Goal: Feedback & Contribution: Submit feedback/report problem

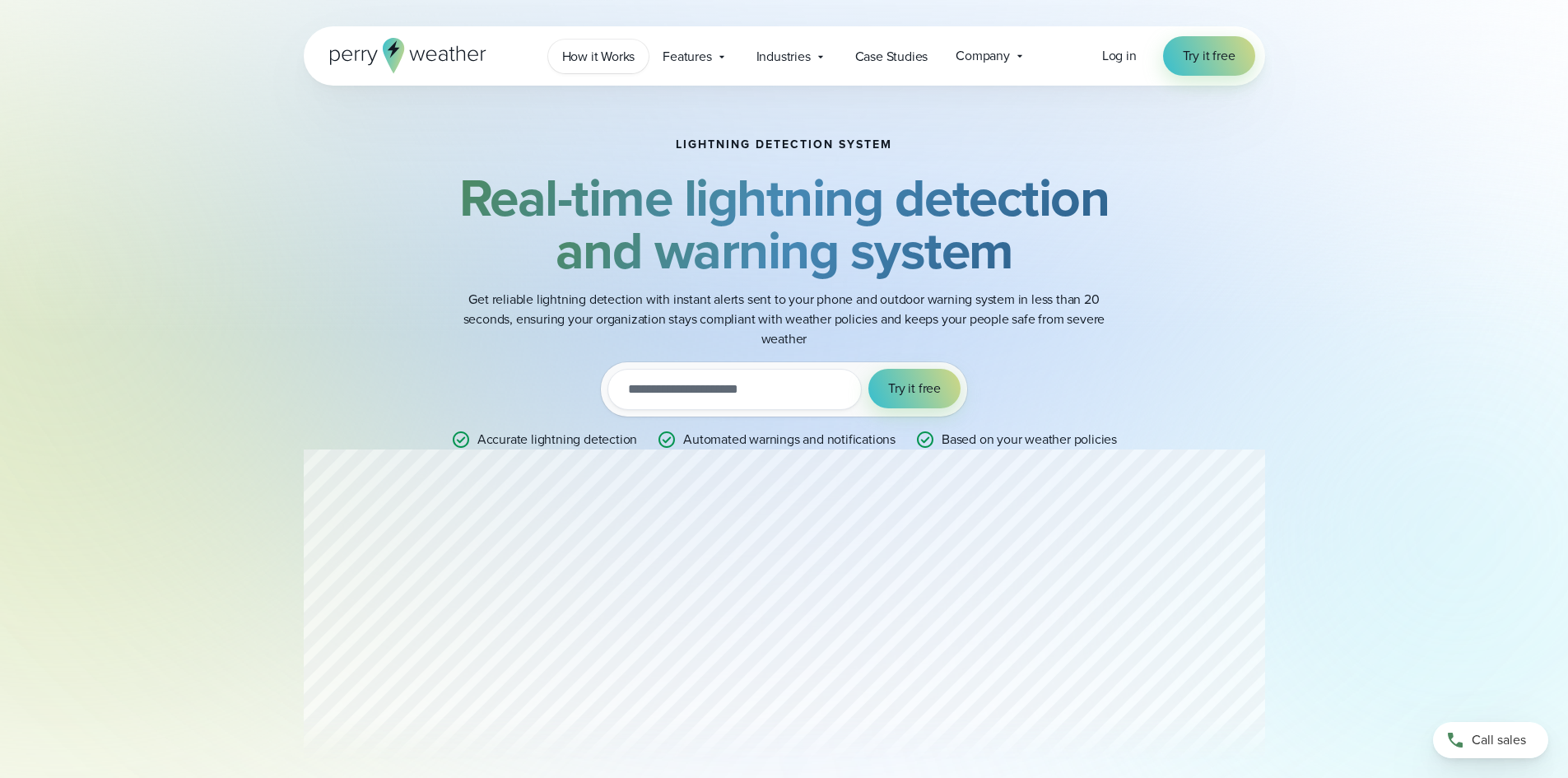
click at [605, 67] on link "How it Works" at bounding box center [599, 56] width 102 height 34
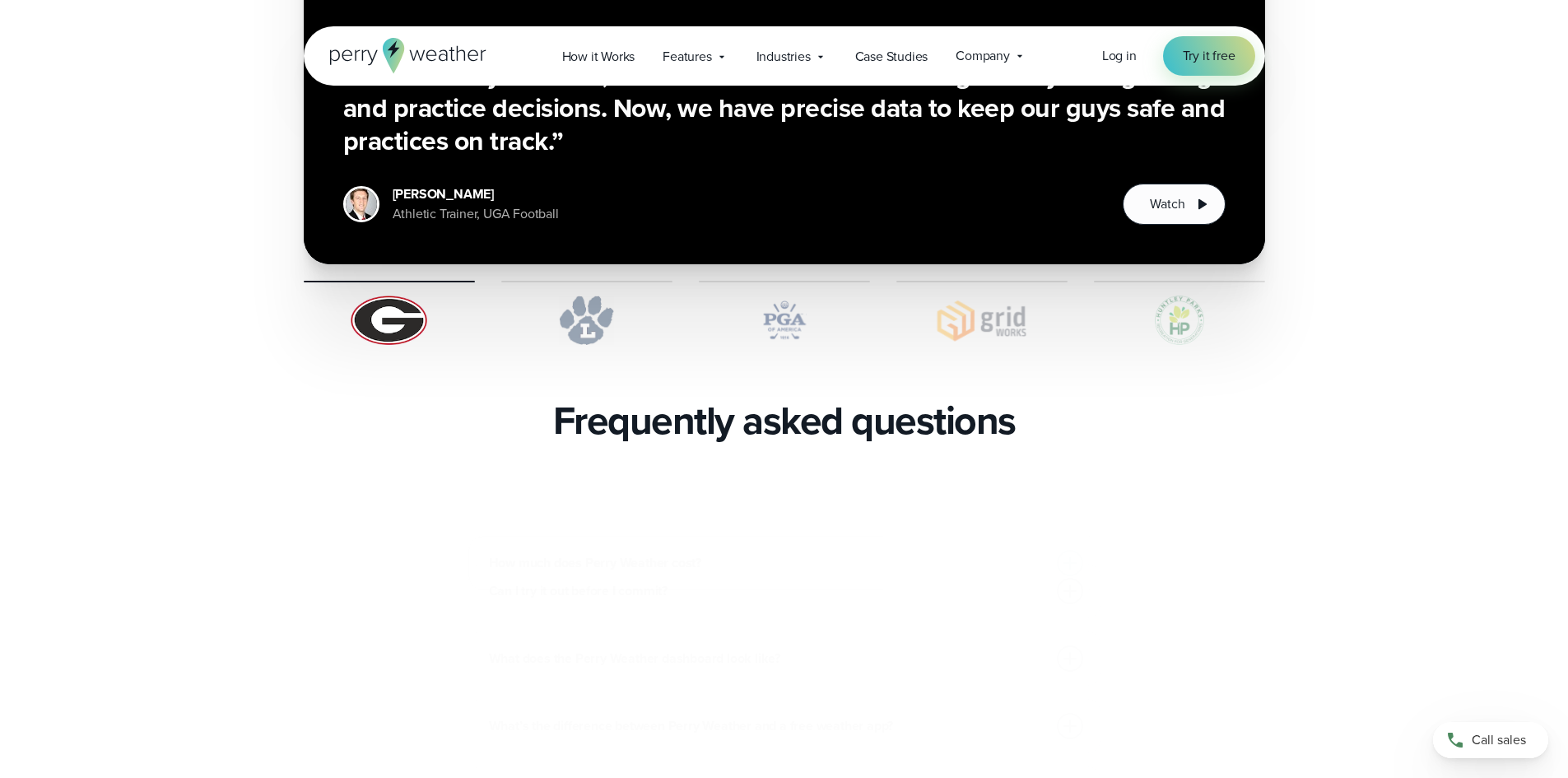
scroll to position [3294, 0]
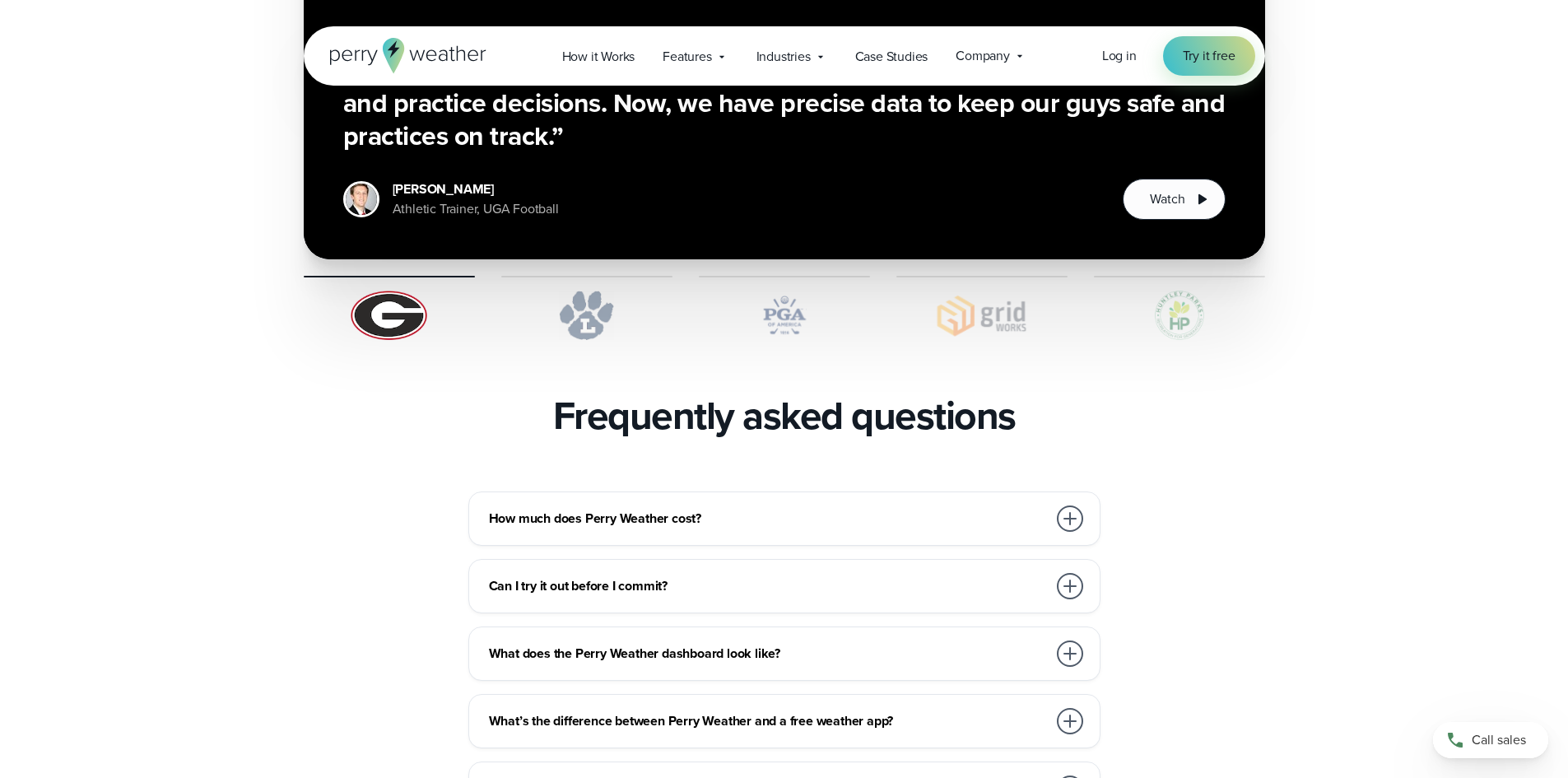
click at [945, 509] on h3 "How much does Perry Weather cost?" at bounding box center [769, 519] width 558 height 20
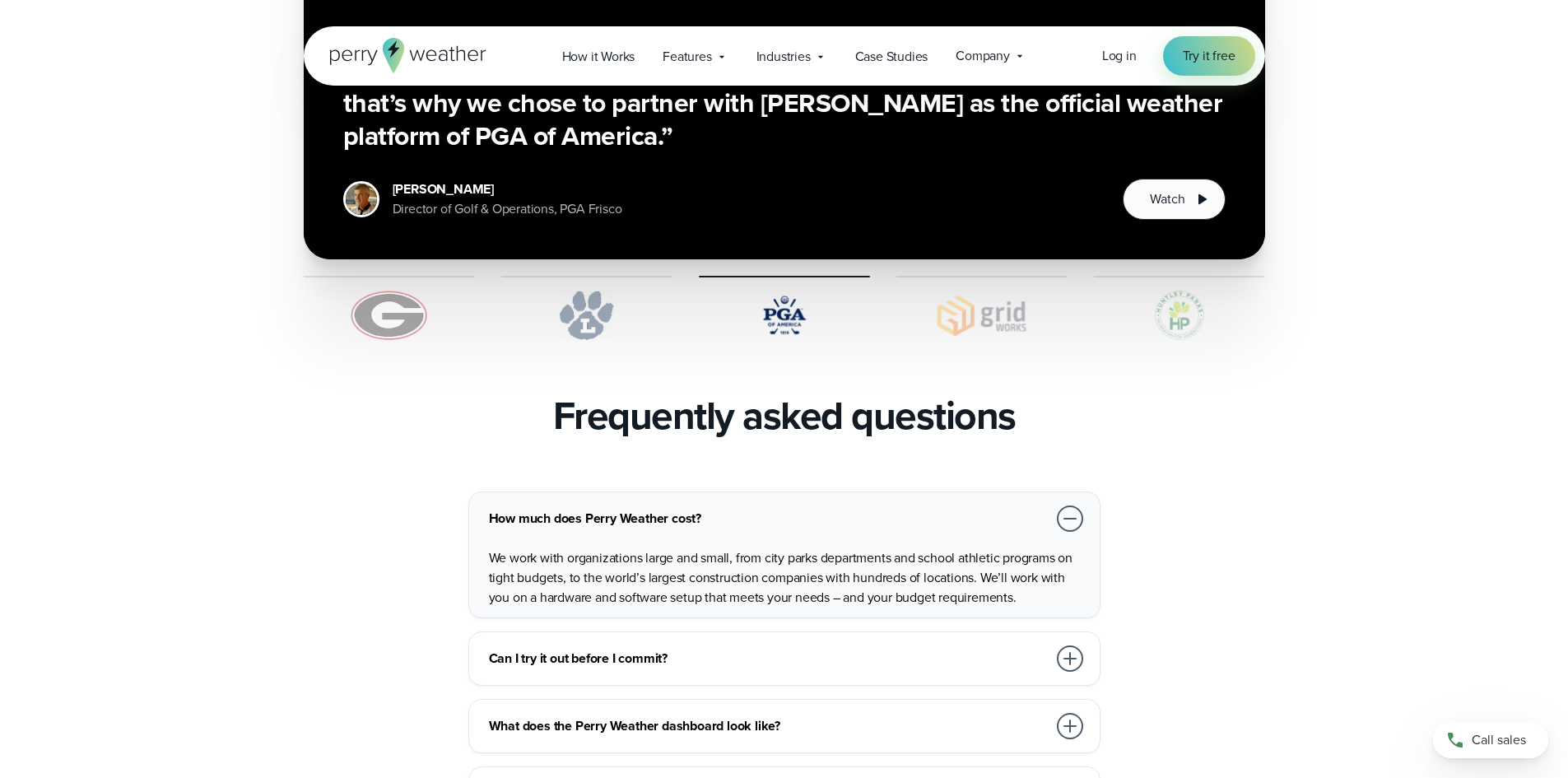
click at [802, 549] on p "We work with organizations large and small, from city parks departments and sch…" at bounding box center [788, 578] width 597 height 59
click at [660, 649] on h3 "Can I try it out before I commit?" at bounding box center [769, 659] width 558 height 20
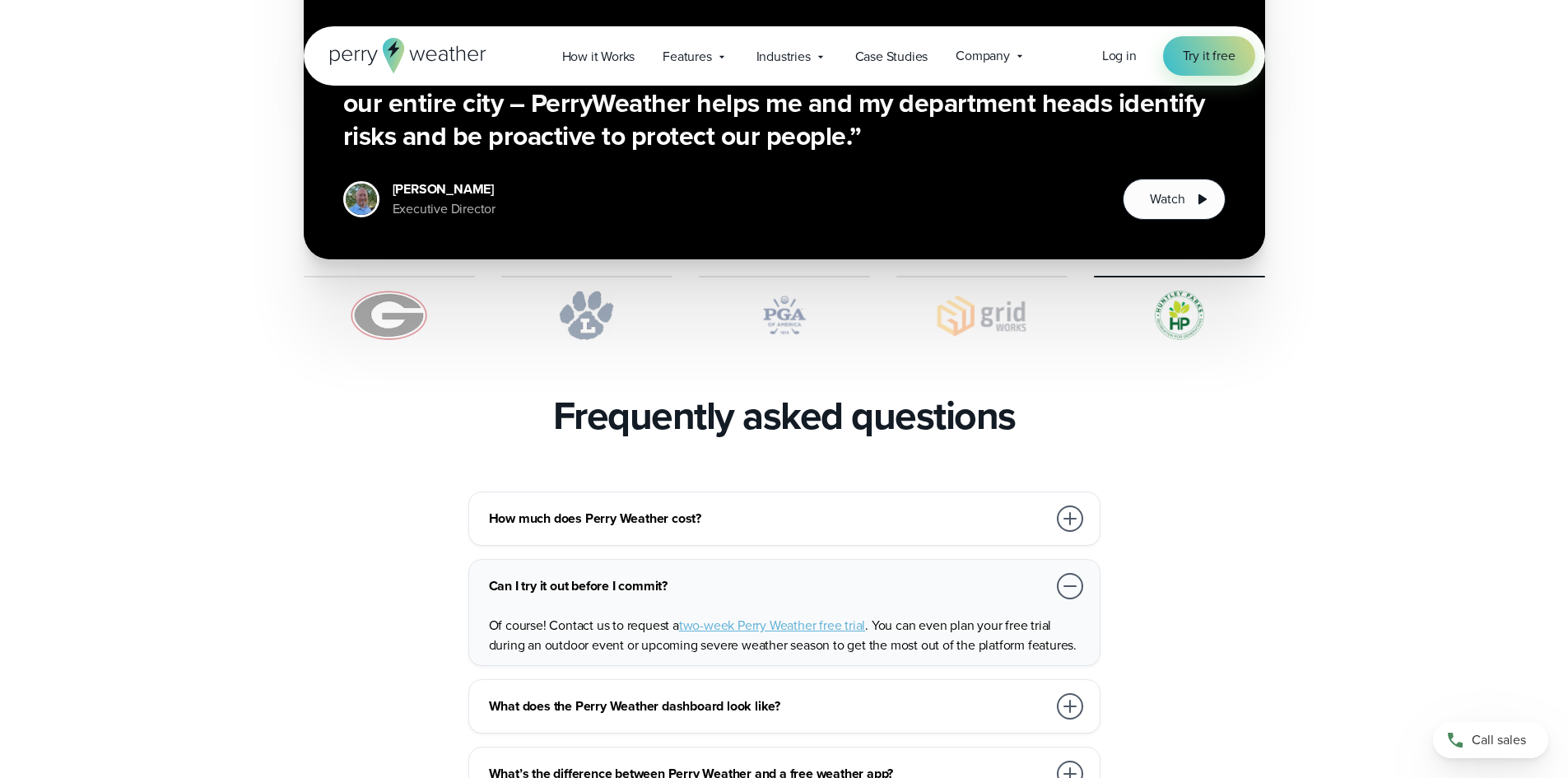
click at [751, 616] on span "two-week Perry Weather free trial" at bounding box center [771, 625] width 186 height 19
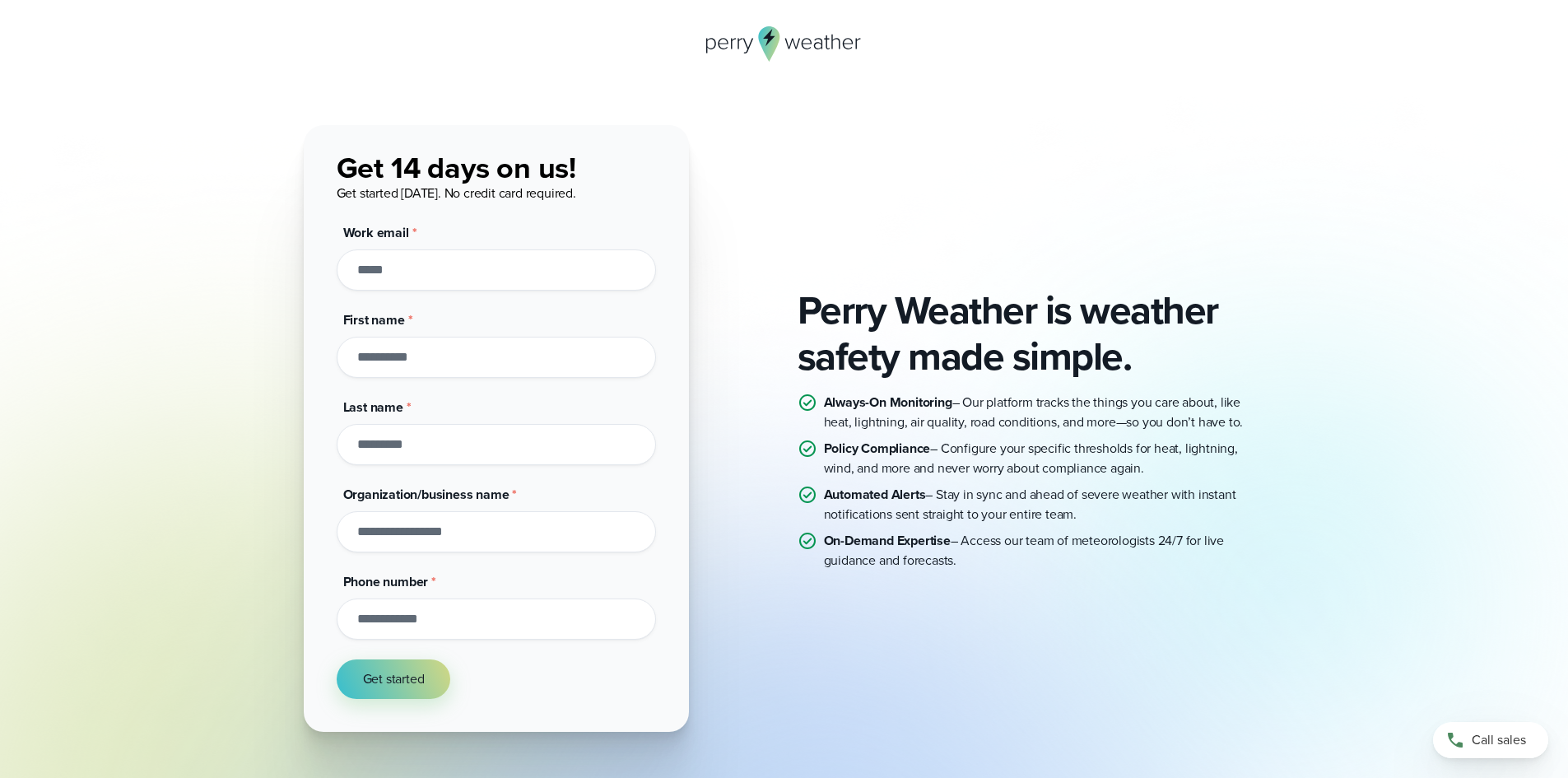
click at [1210, 111] on div "Perry Weather is weather safety made simple. Always-On Monitoring – Our platfor…" at bounding box center [784, 455] width 1568 height 910
click at [837, 88] on div "Perry Weather is weather safety made simple. Always-On Monitoring – Our platfor…" at bounding box center [784, 455] width 1568 height 910
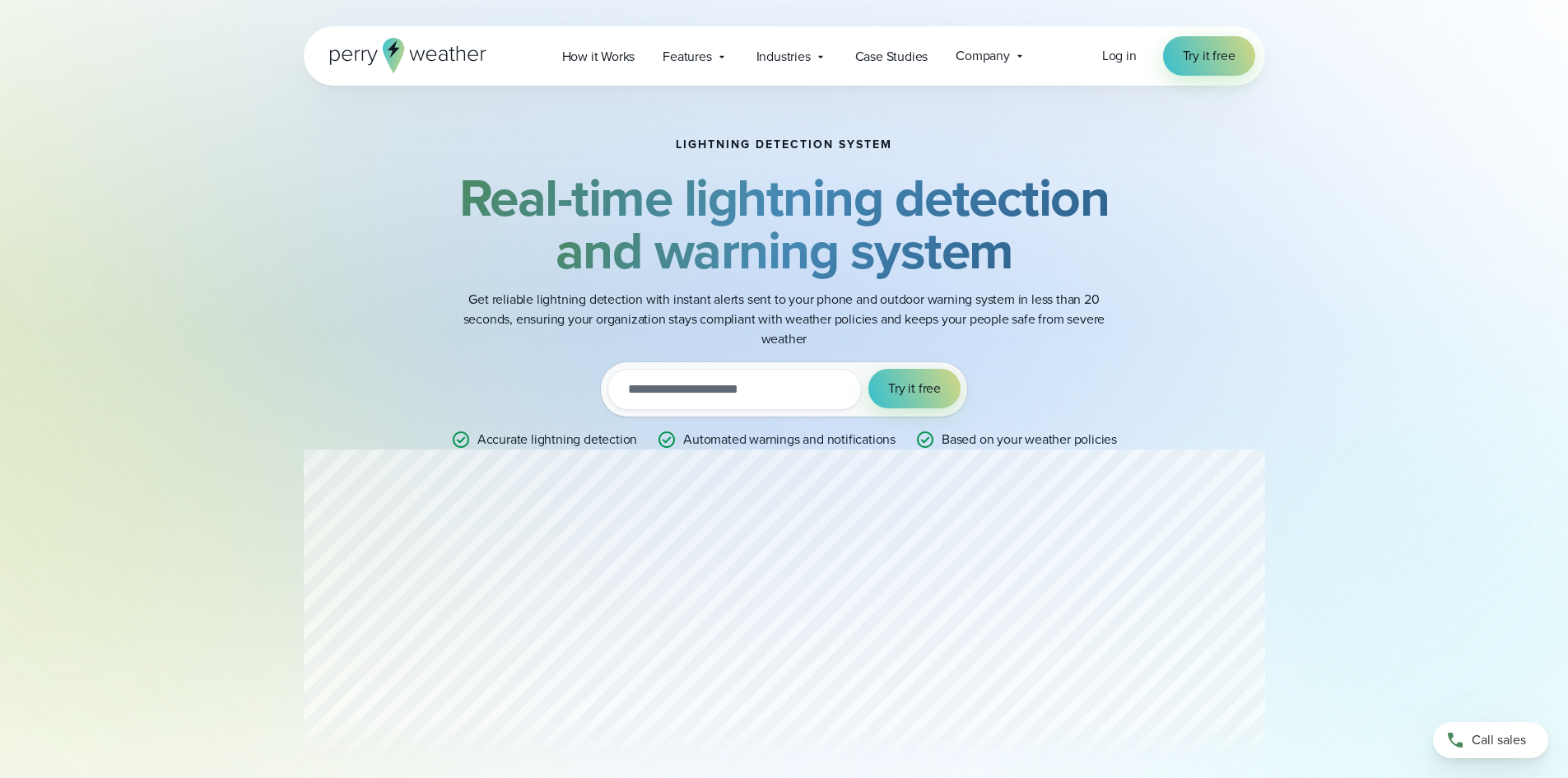
click at [436, 53] on icon at bounding box center [431, 55] width 11 height 12
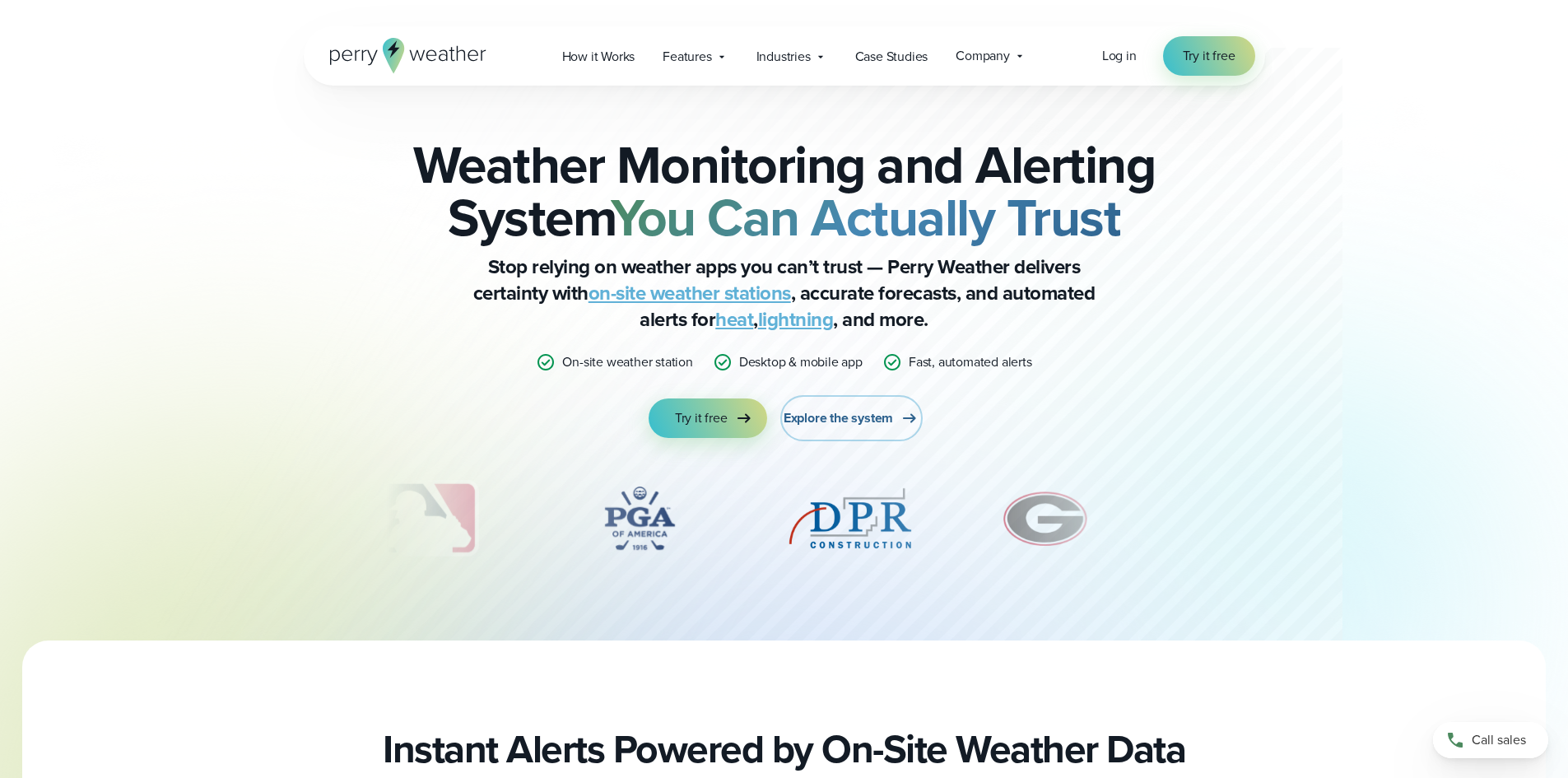
click at [829, 418] on span "Explore the system" at bounding box center [838, 419] width 110 height 20
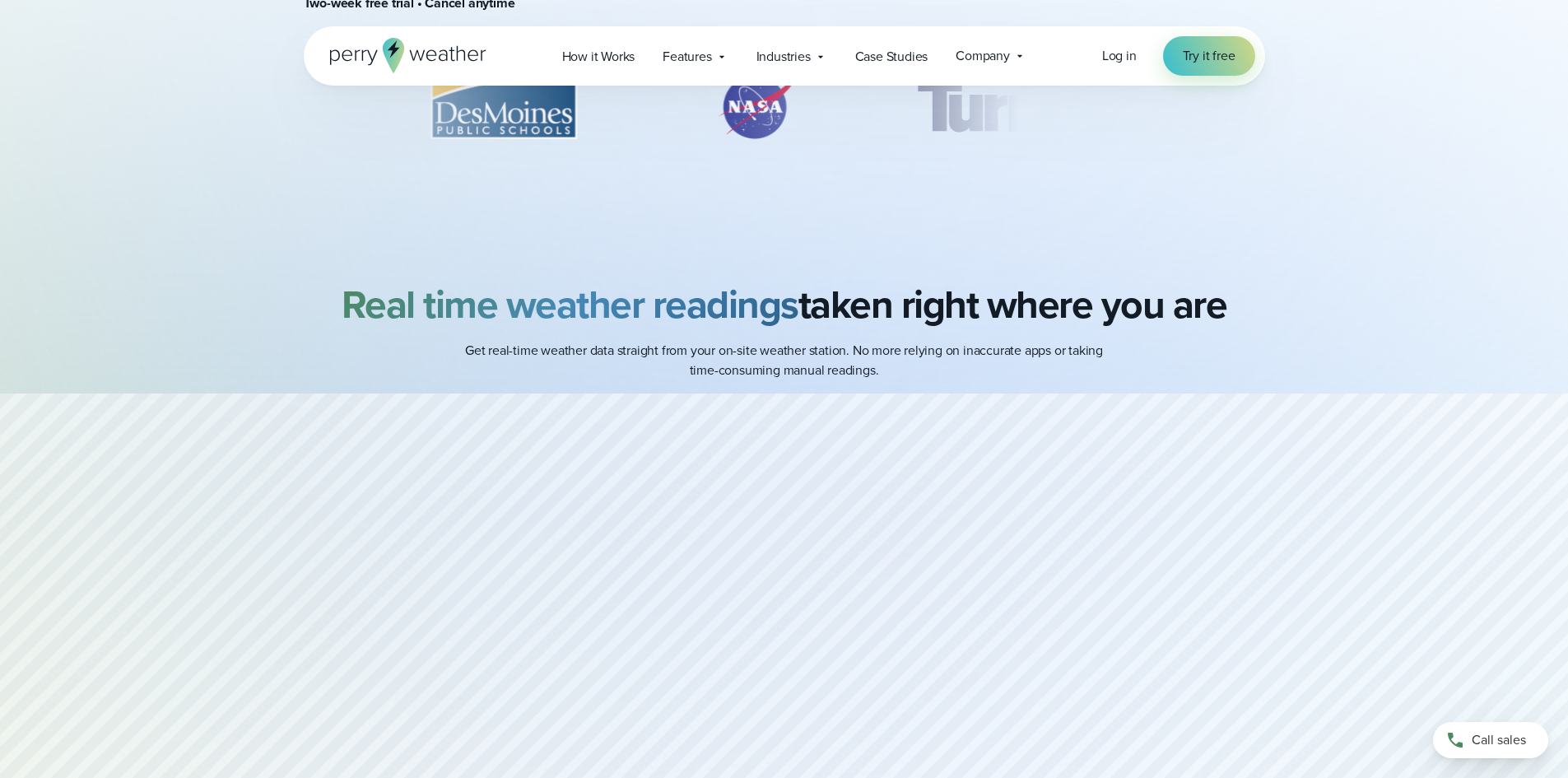
scroll to position [577, 0]
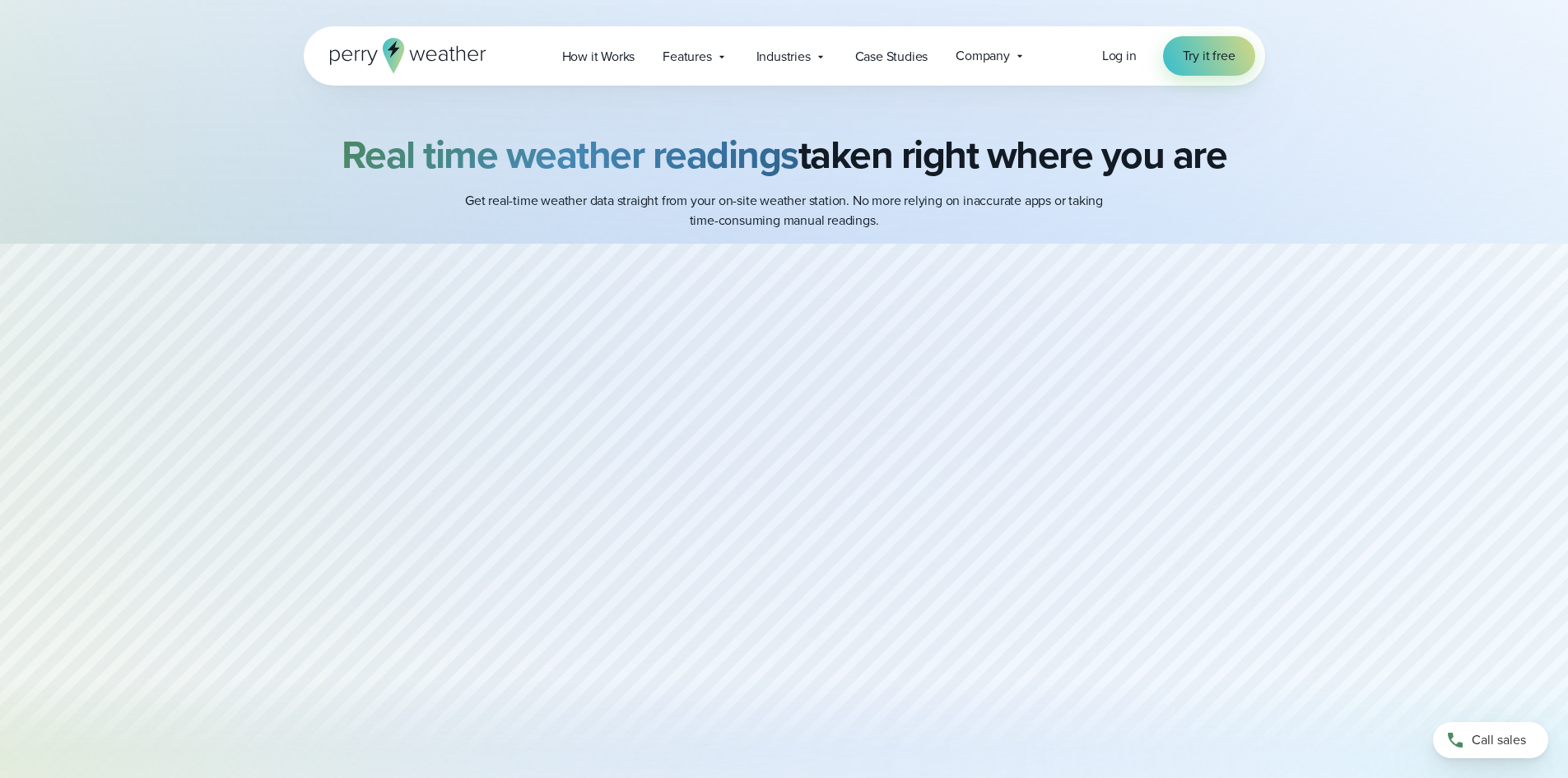
click at [795, 504] on div at bounding box center [784, 512] width 1568 height 537
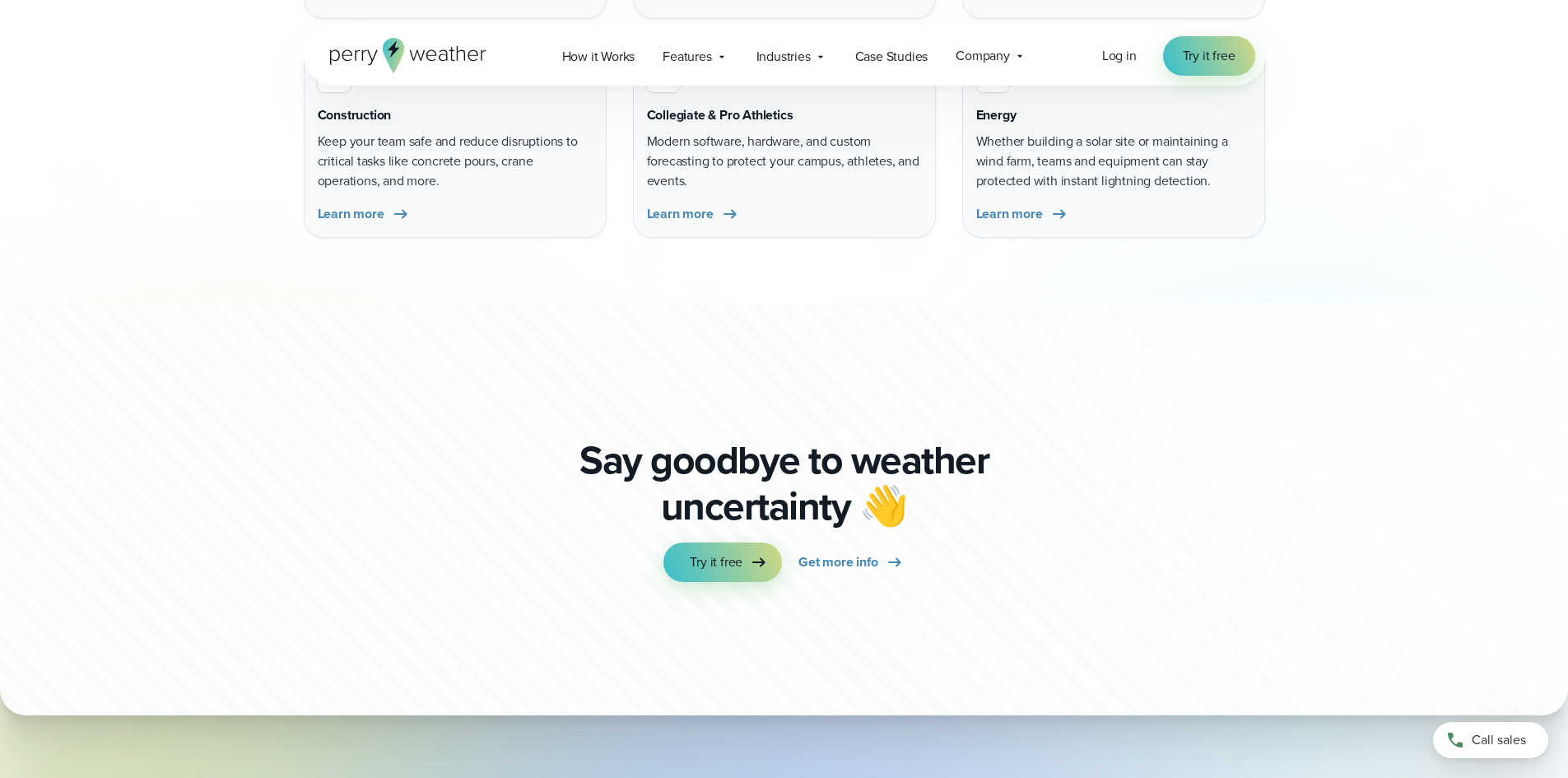
scroll to position [5436, 0]
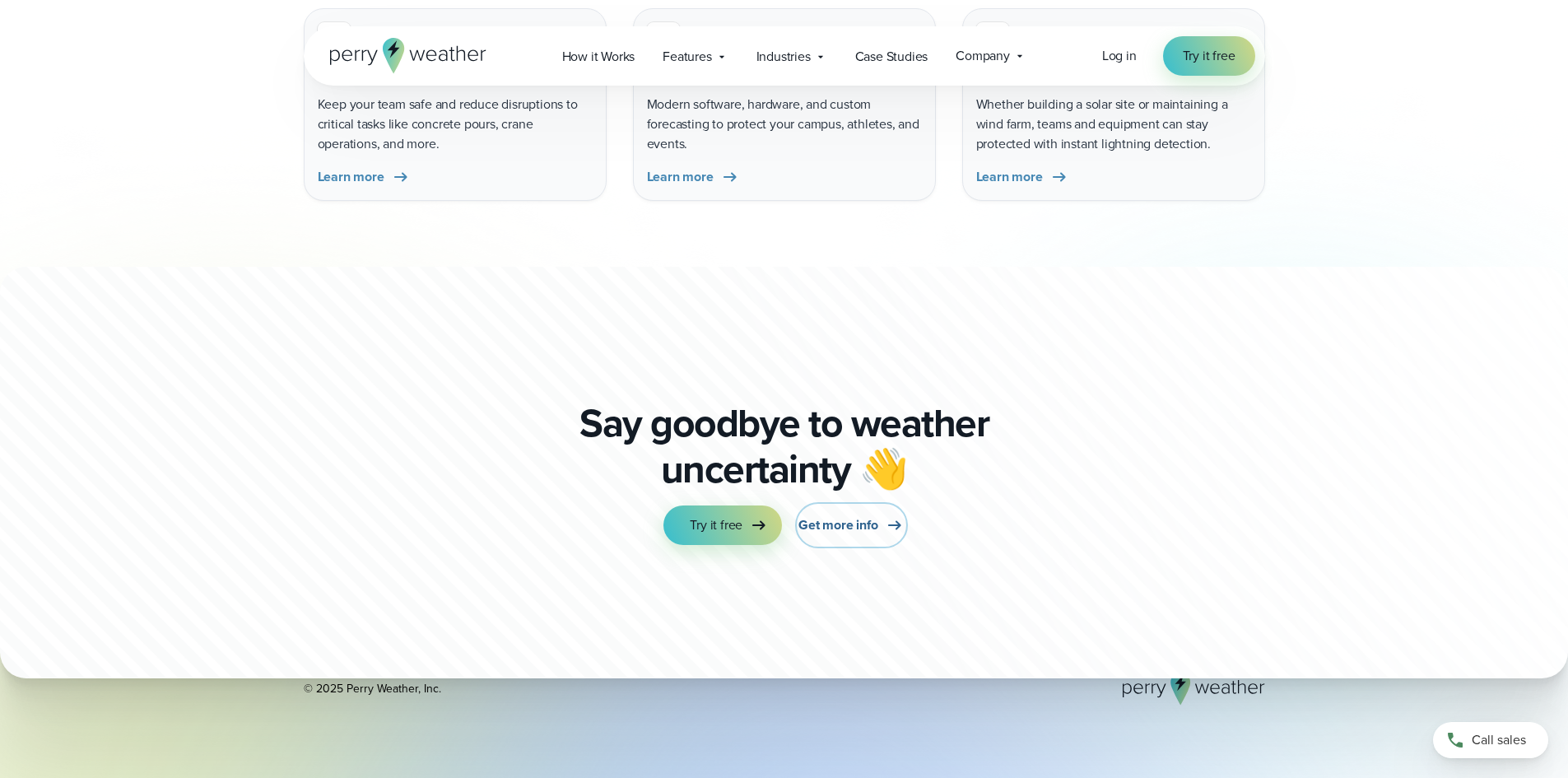
click at [863, 523] on span "Get more info" at bounding box center [837, 526] width 79 height 20
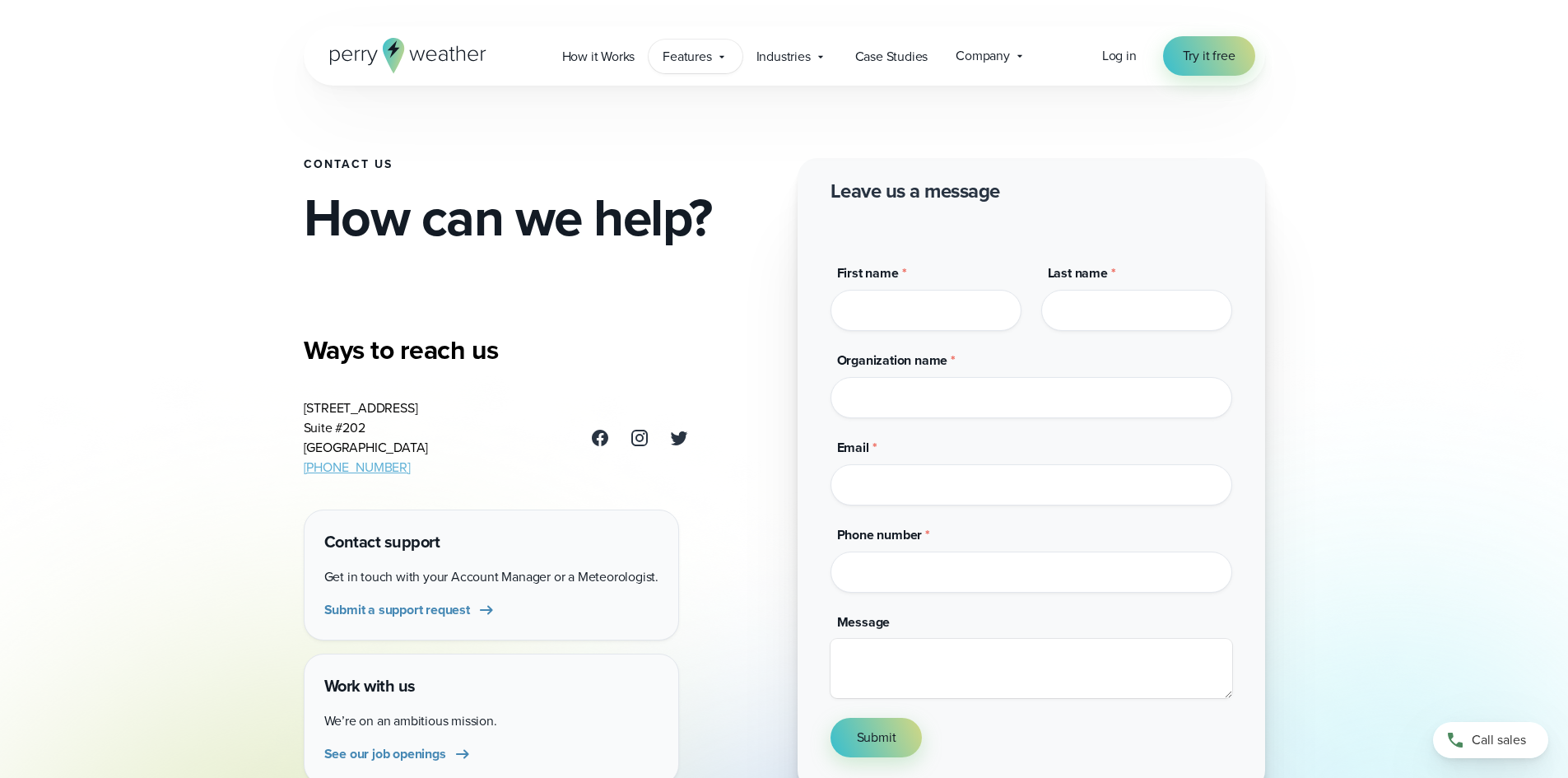
click at [687, 59] on span "Features" at bounding box center [687, 57] width 49 height 20
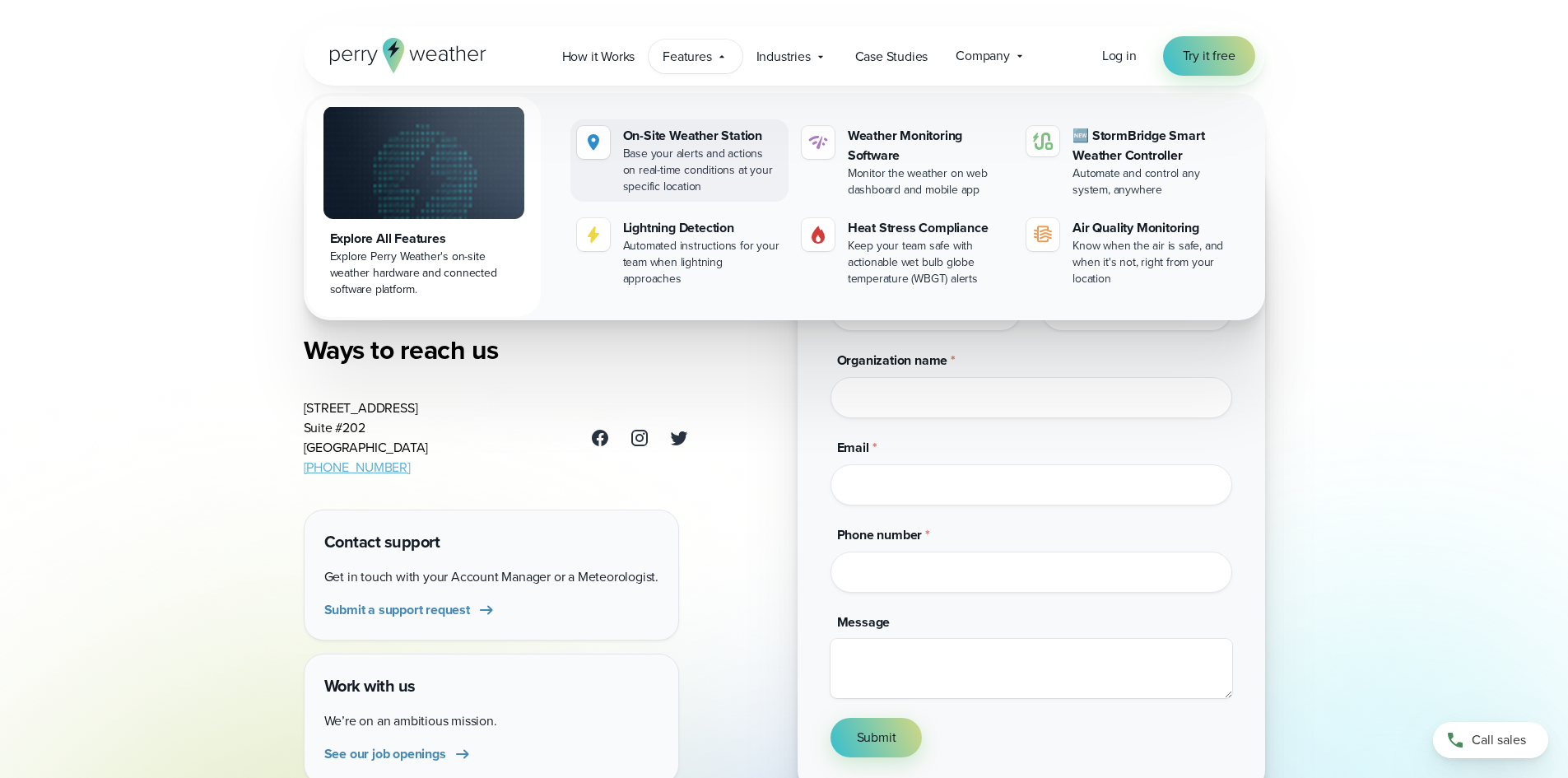
click at [625, 170] on div "Base your alerts and actions on real-time conditions at your specific location" at bounding box center [702, 170] width 159 height 50
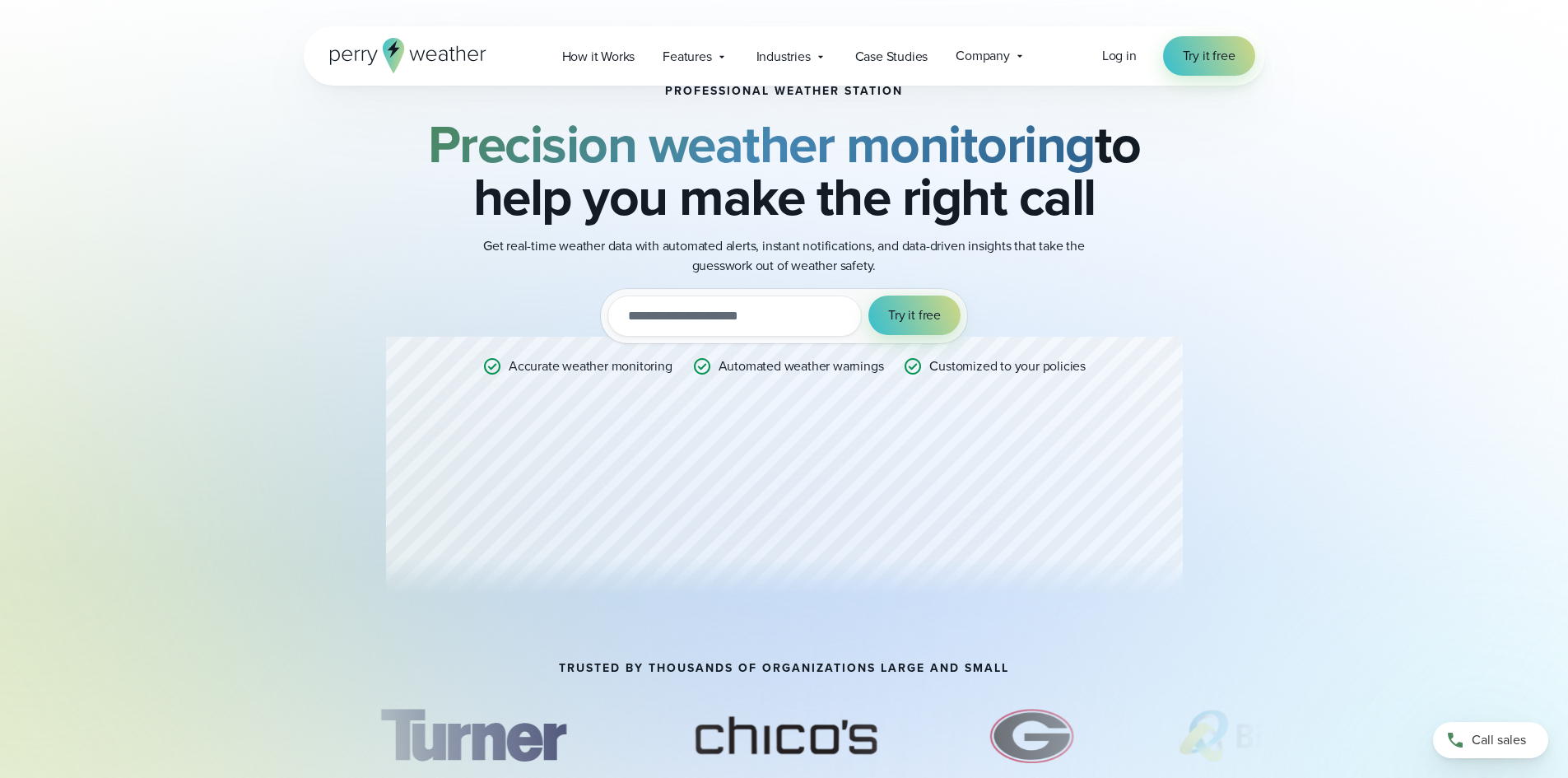
scroll to position [83, 0]
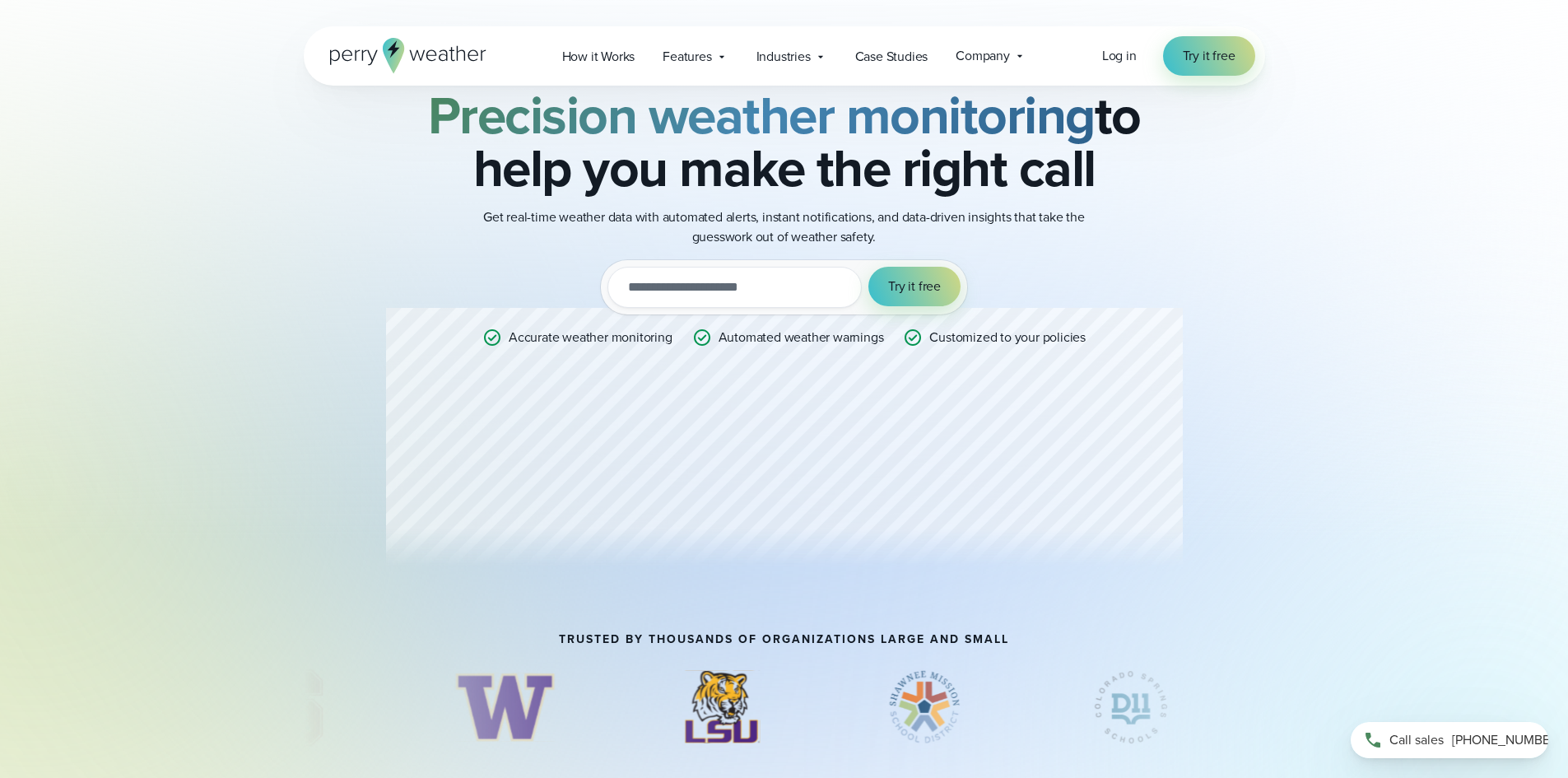
click at [1481, 734] on span "[PHONE_NUMBER]" at bounding box center [1506, 741] width 110 height 20
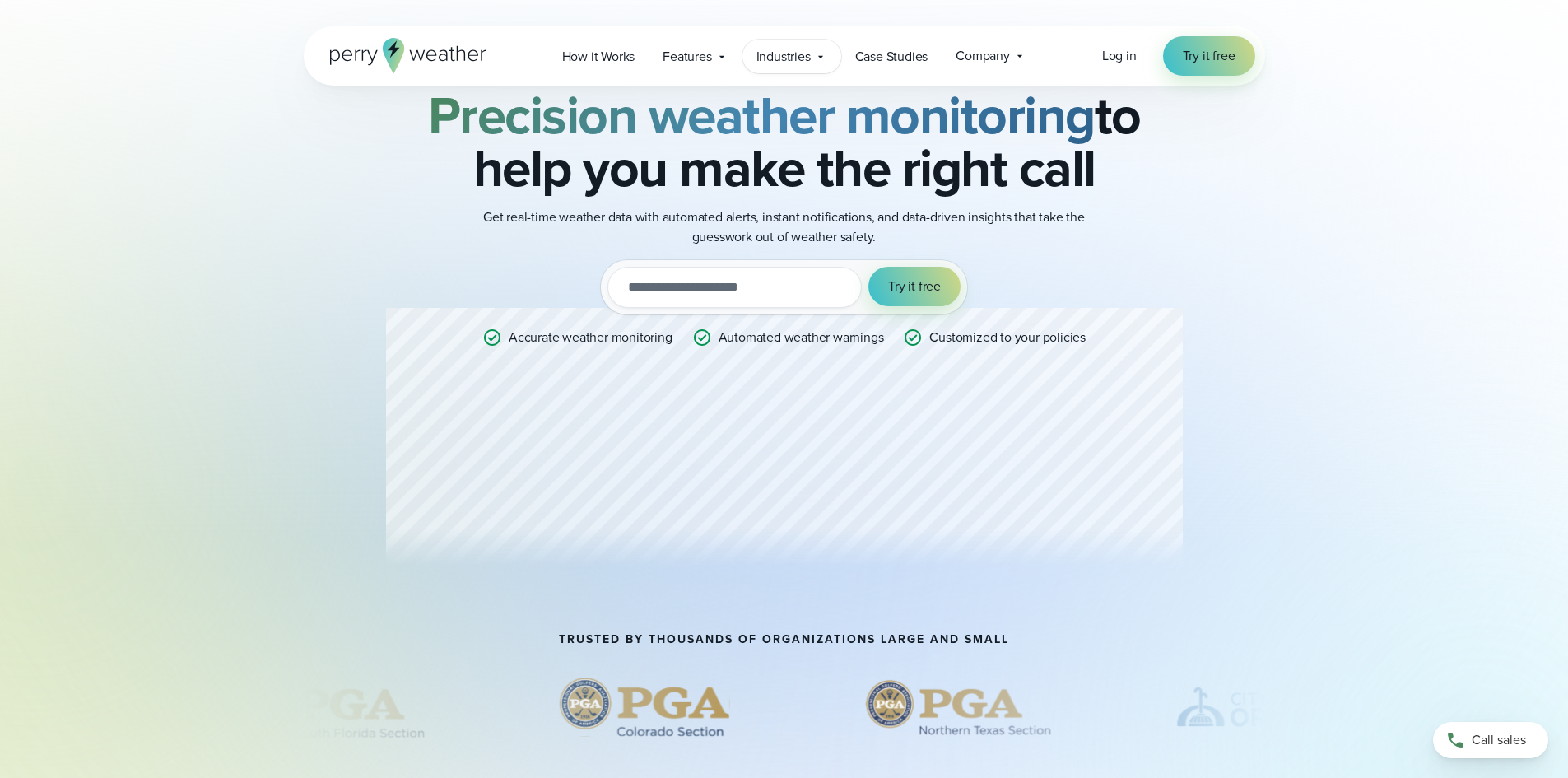
click at [789, 58] on span "Industries" at bounding box center [784, 57] width 54 height 20
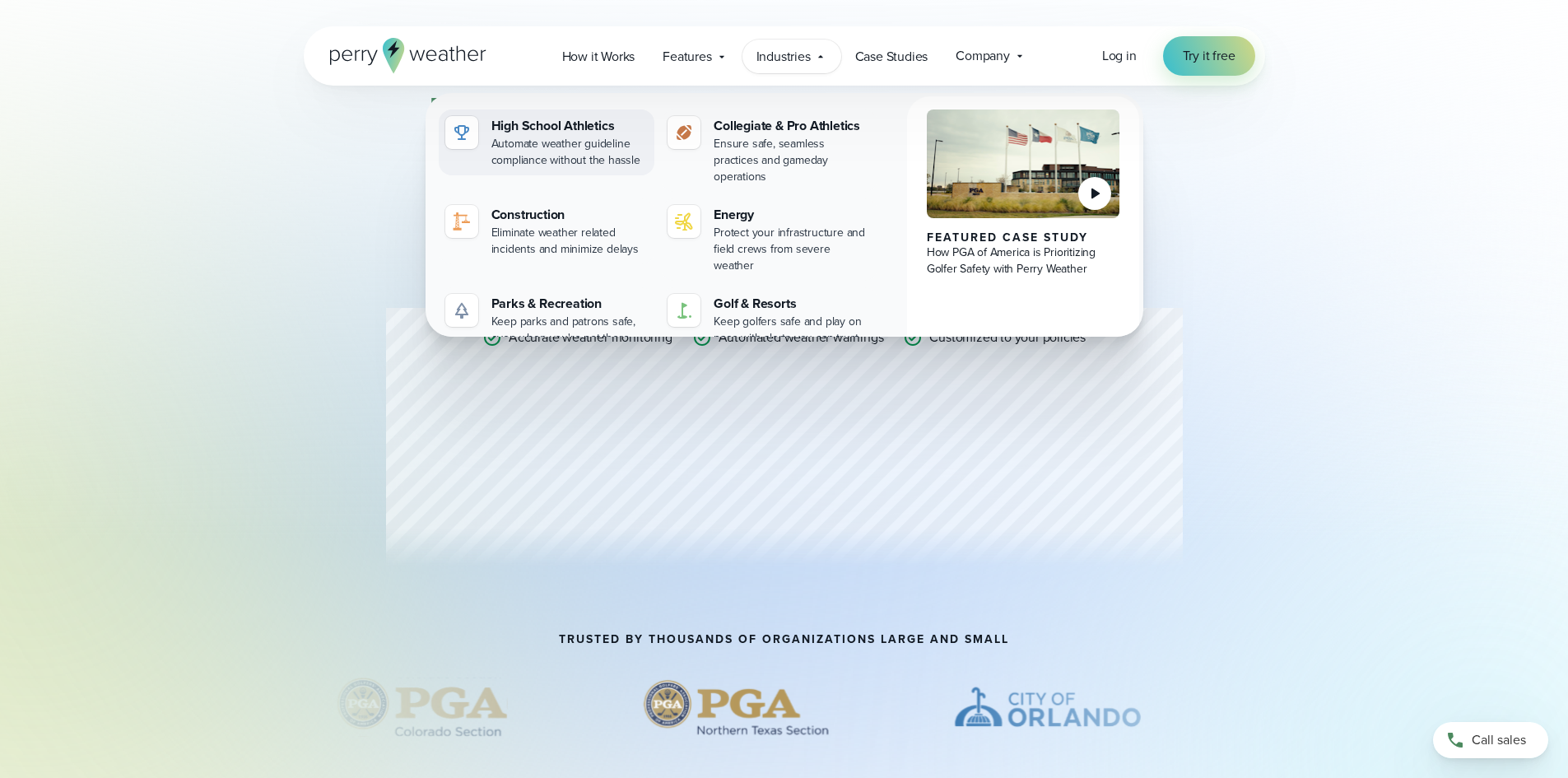
click at [552, 141] on div "Automate weather guideline compliance without the hassle" at bounding box center [569, 152] width 157 height 33
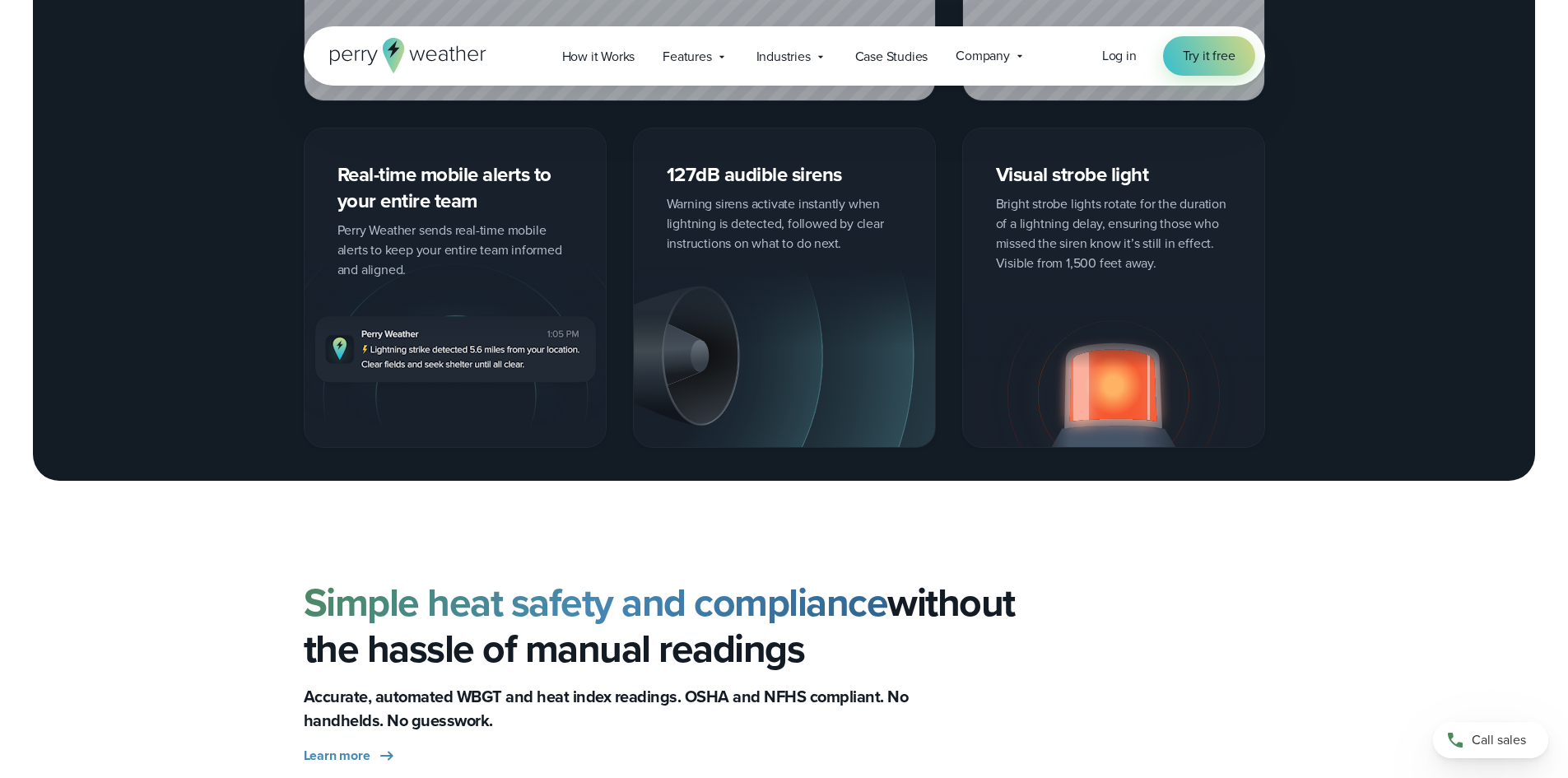
scroll to position [3536, 0]
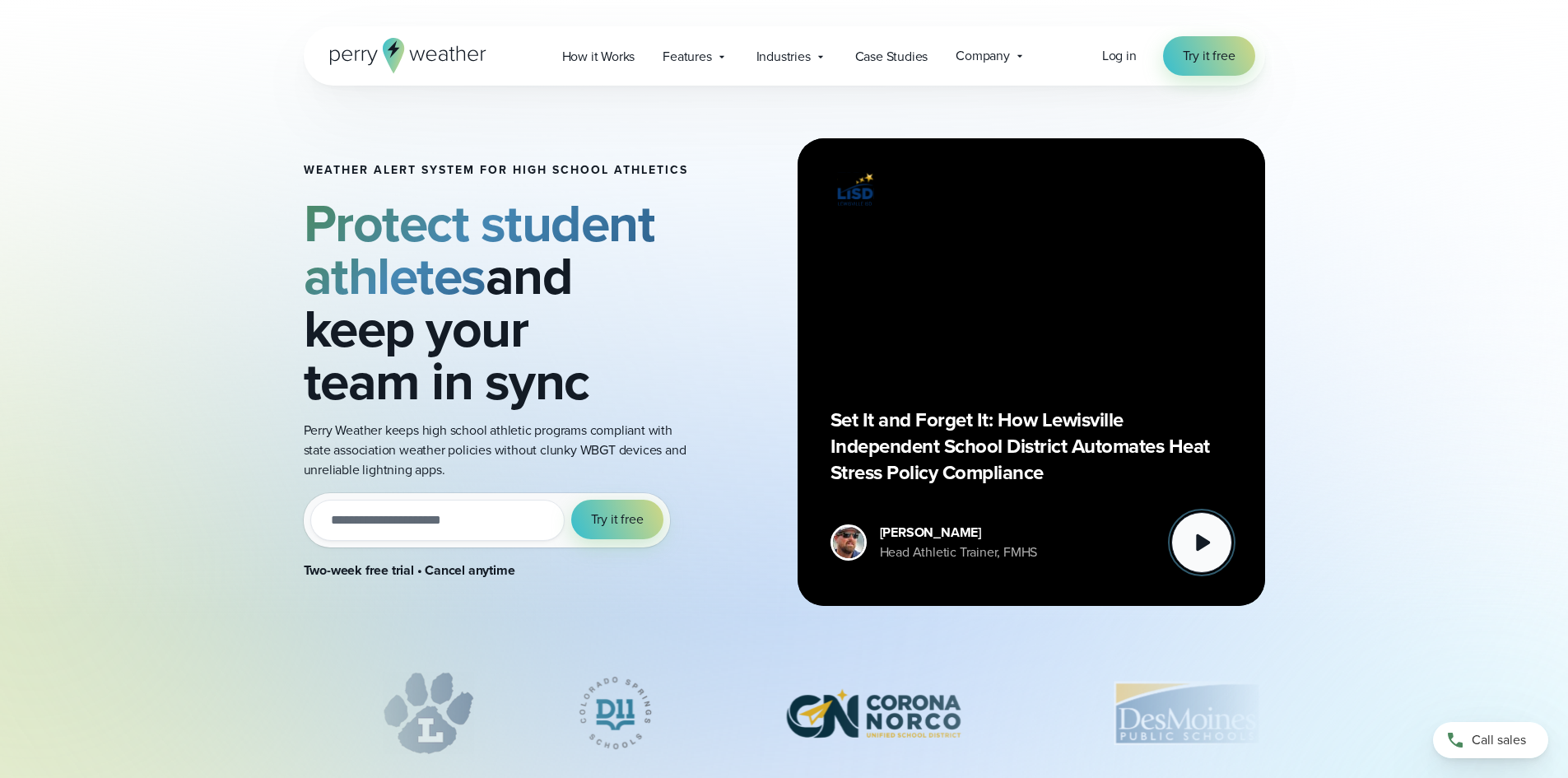
click at [1206, 537] on icon at bounding box center [1202, 542] width 33 height 33
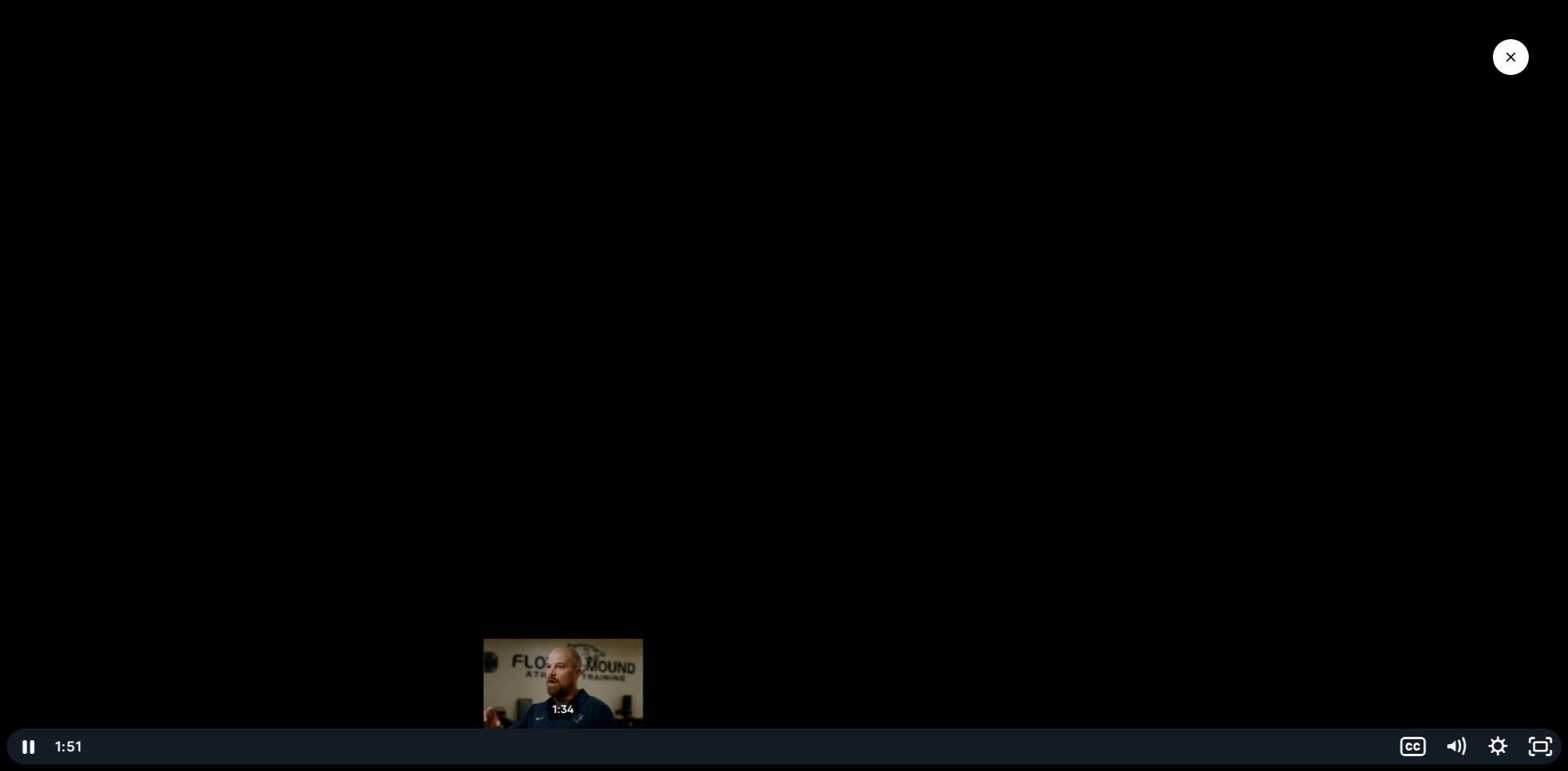
click at [564, 750] on div "1:34" at bounding box center [740, 747] width 1282 height 36
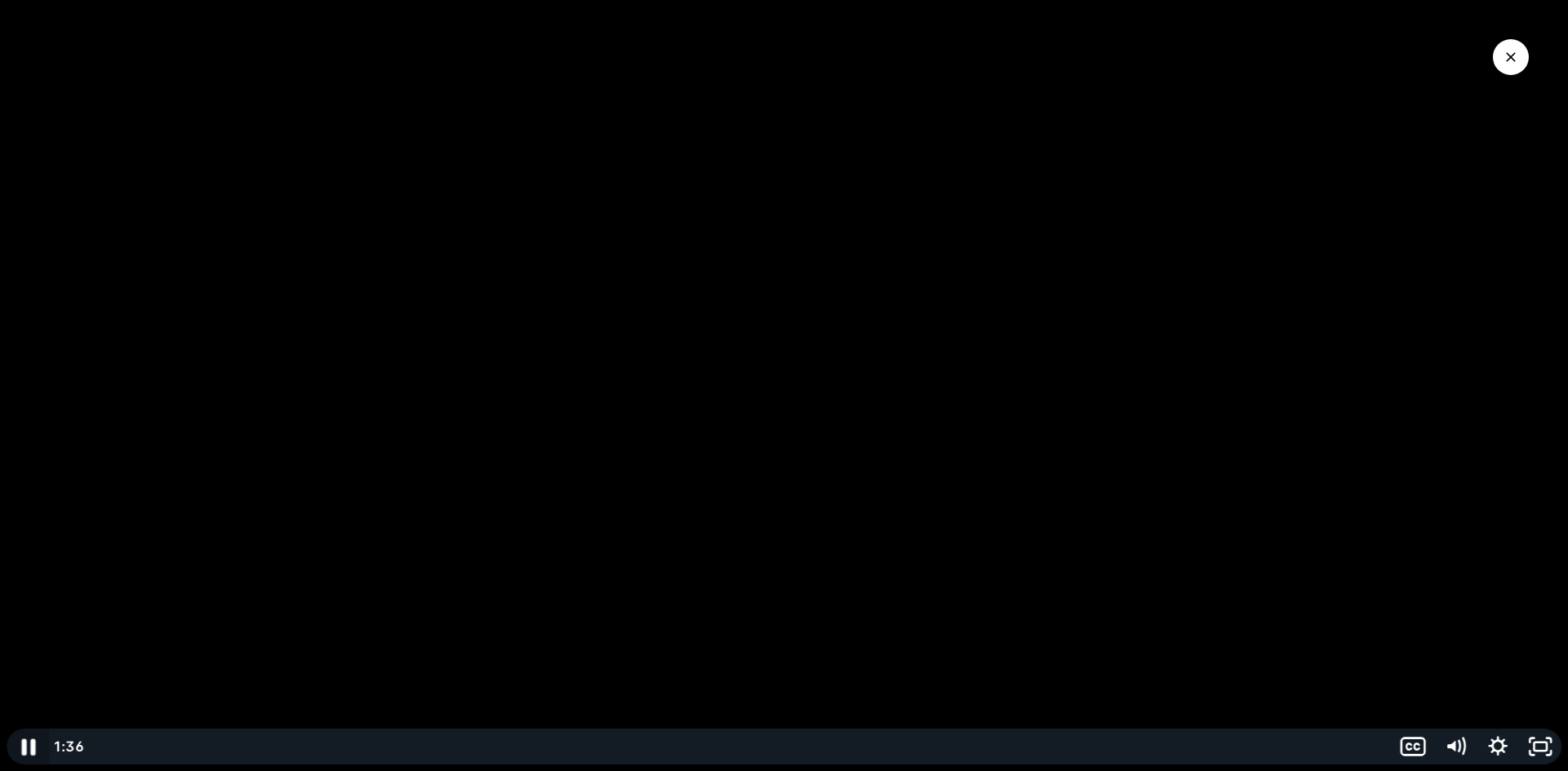
click at [36, 749] on icon "Pause" at bounding box center [28, 748] width 50 height 43
click at [523, 512] on div at bounding box center [784, 386] width 1568 height 771
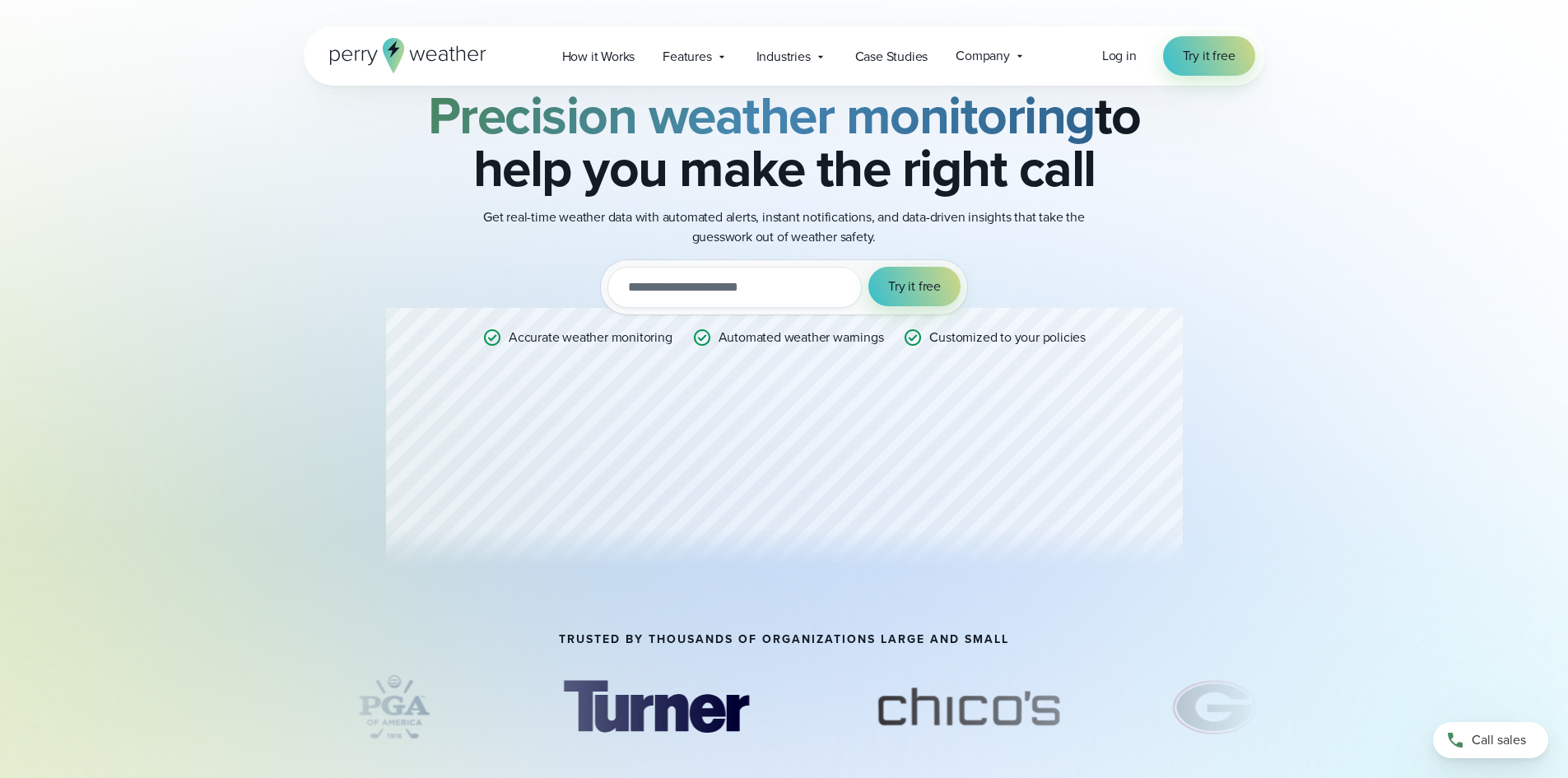
click at [652, 287] on input "email" at bounding box center [734, 287] width 255 height 41
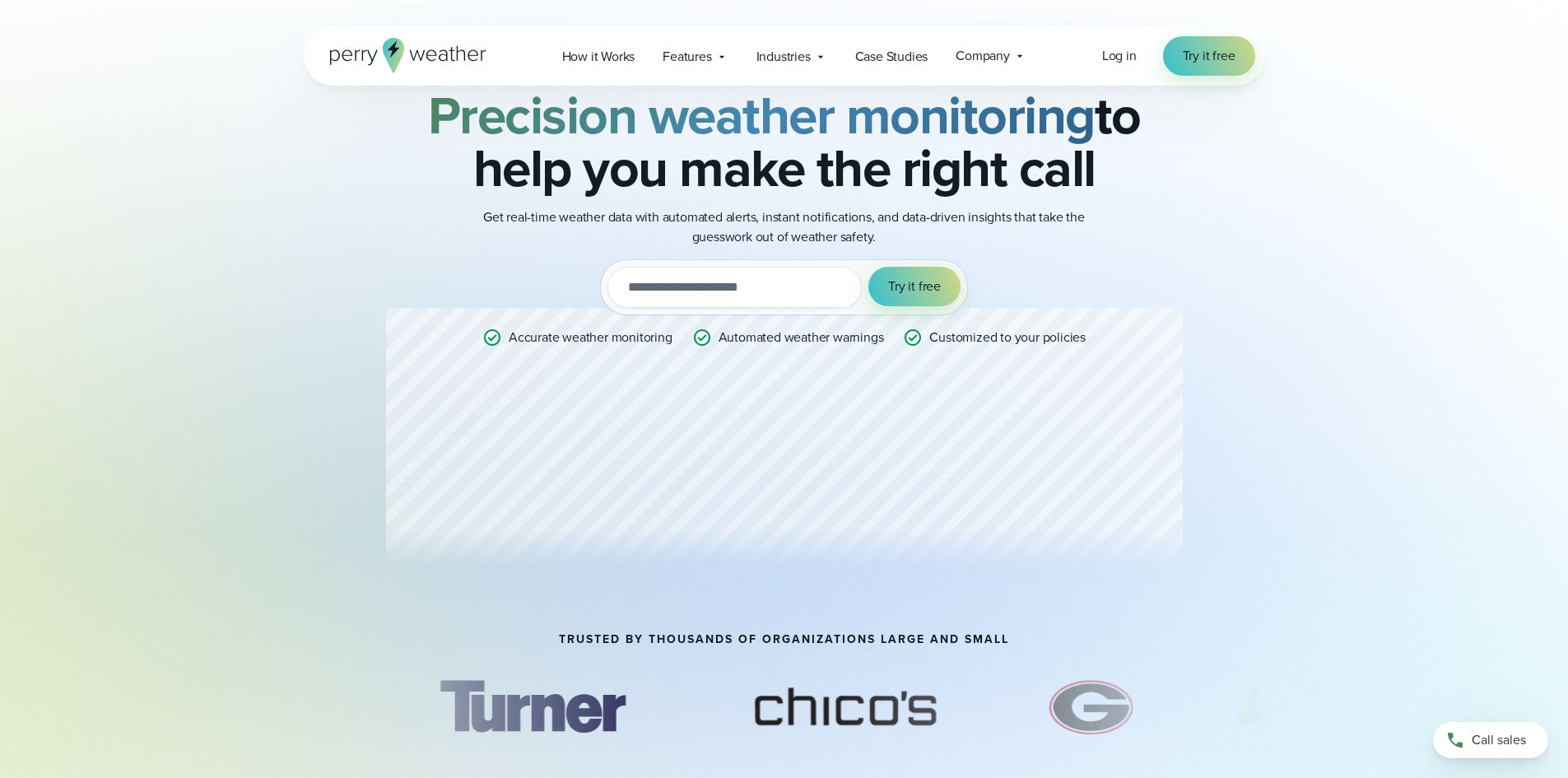
type input "**********"
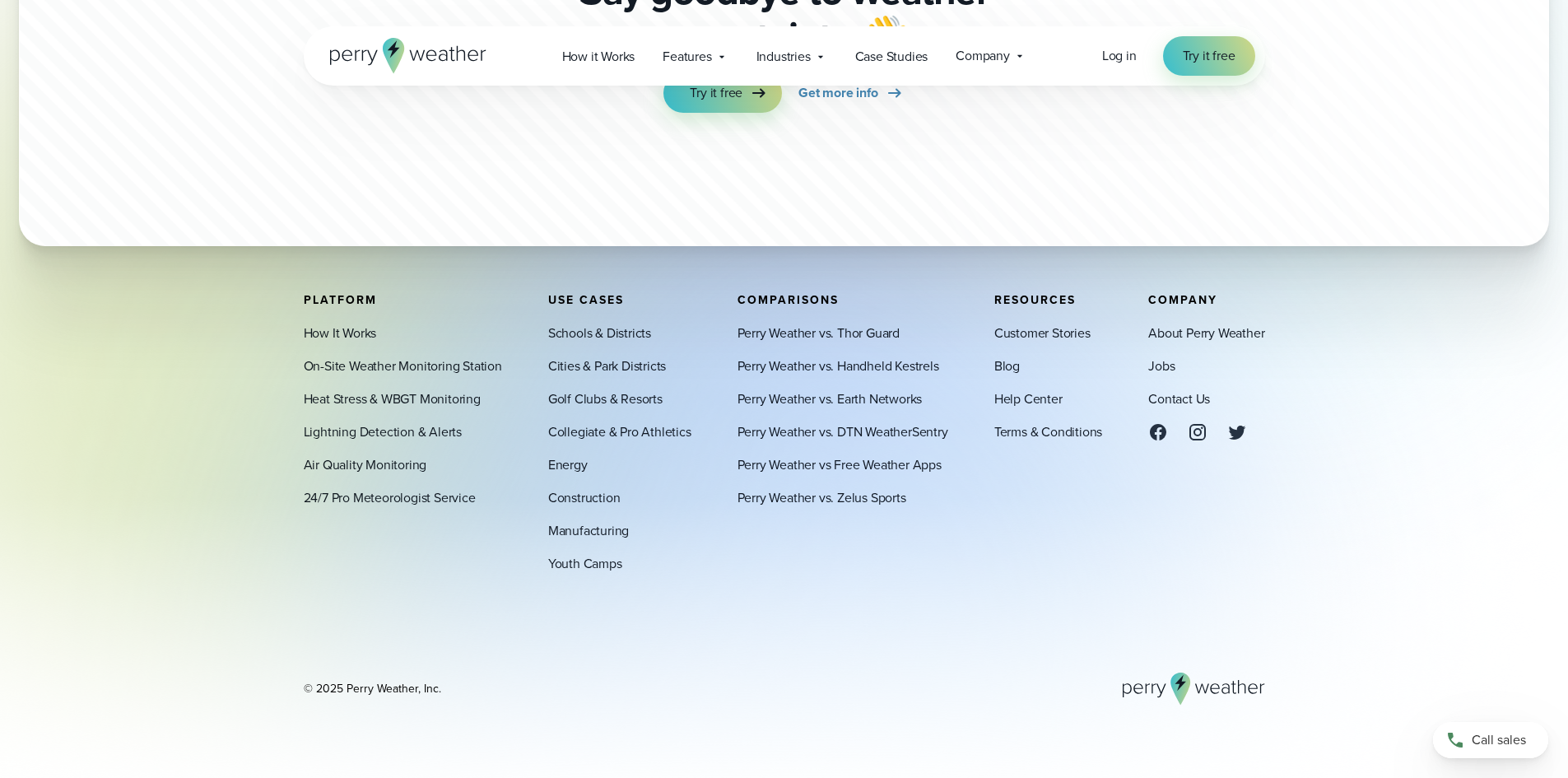
scroll to position [4692, 0]
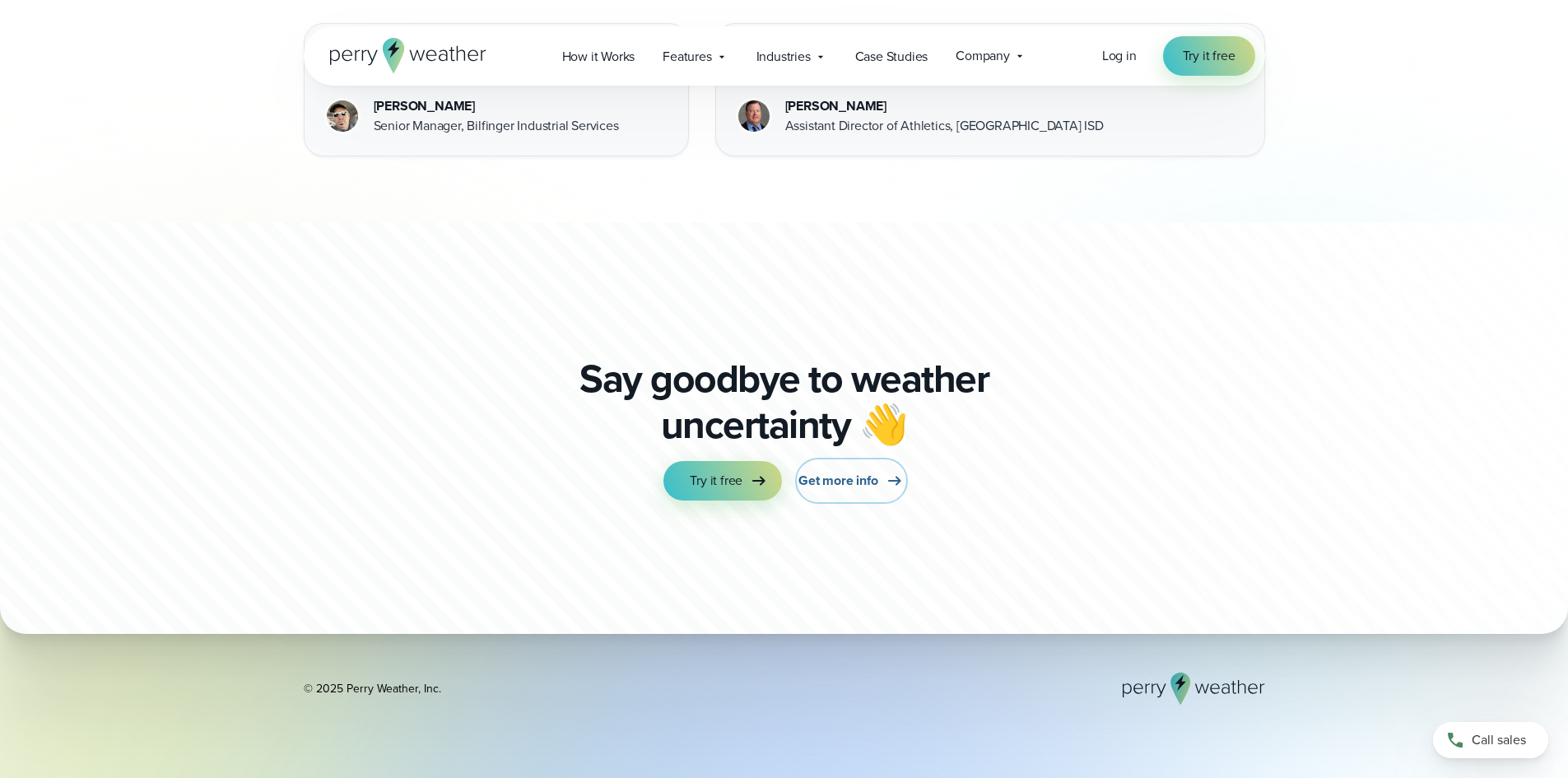
click at [843, 478] on span "Get more info" at bounding box center [837, 481] width 79 height 20
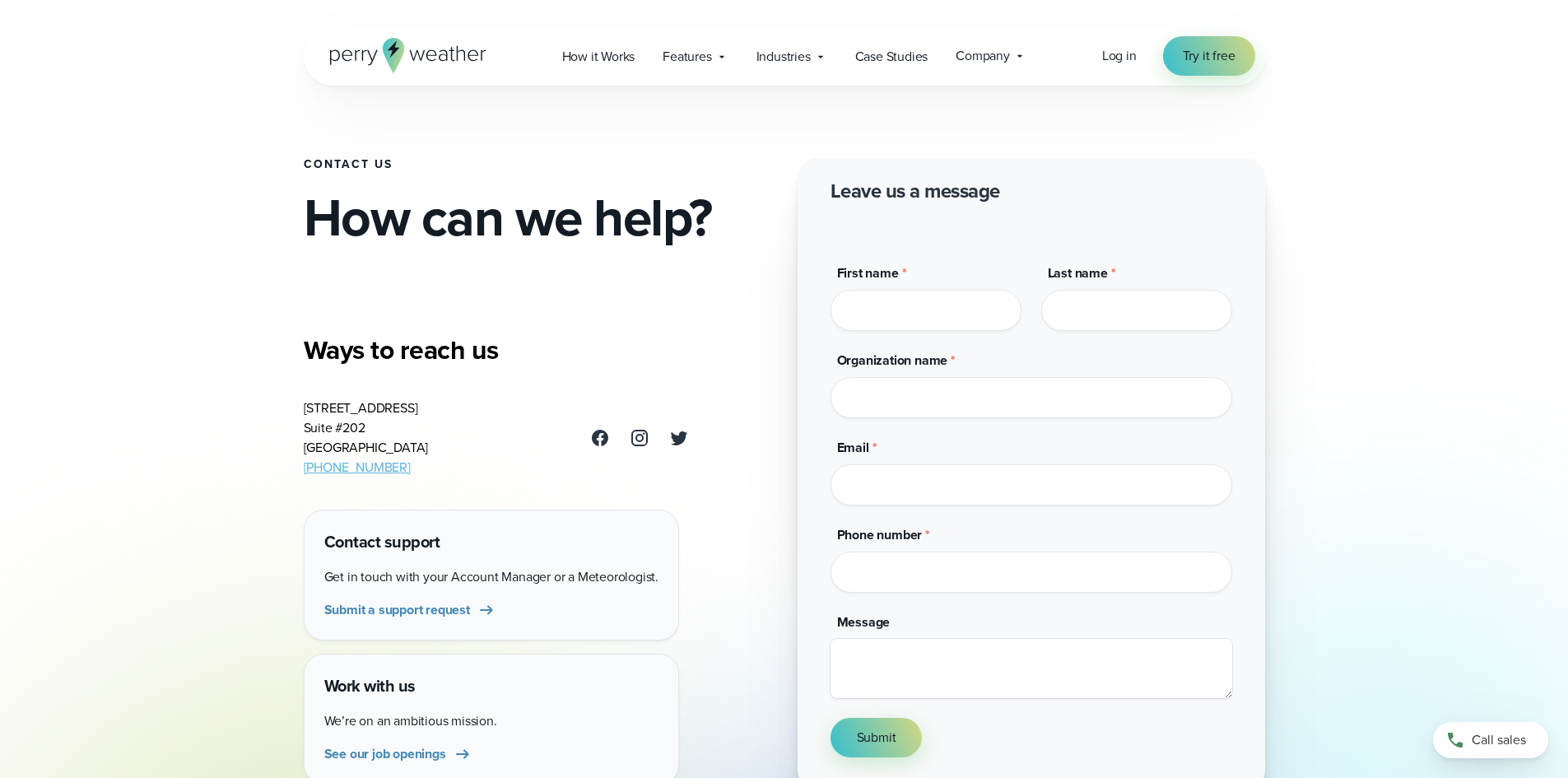
click at [873, 296] on input "First name *" at bounding box center [926, 310] width 191 height 41
type input "*****"
click at [1059, 321] on input "Last name *" at bounding box center [1137, 310] width 191 height 41
type input "*****"
click at [886, 423] on form "Leave us a message Full name (honeypot) First name * ***** Last name * ***** Or…" at bounding box center [1031, 467] width 402 height 579
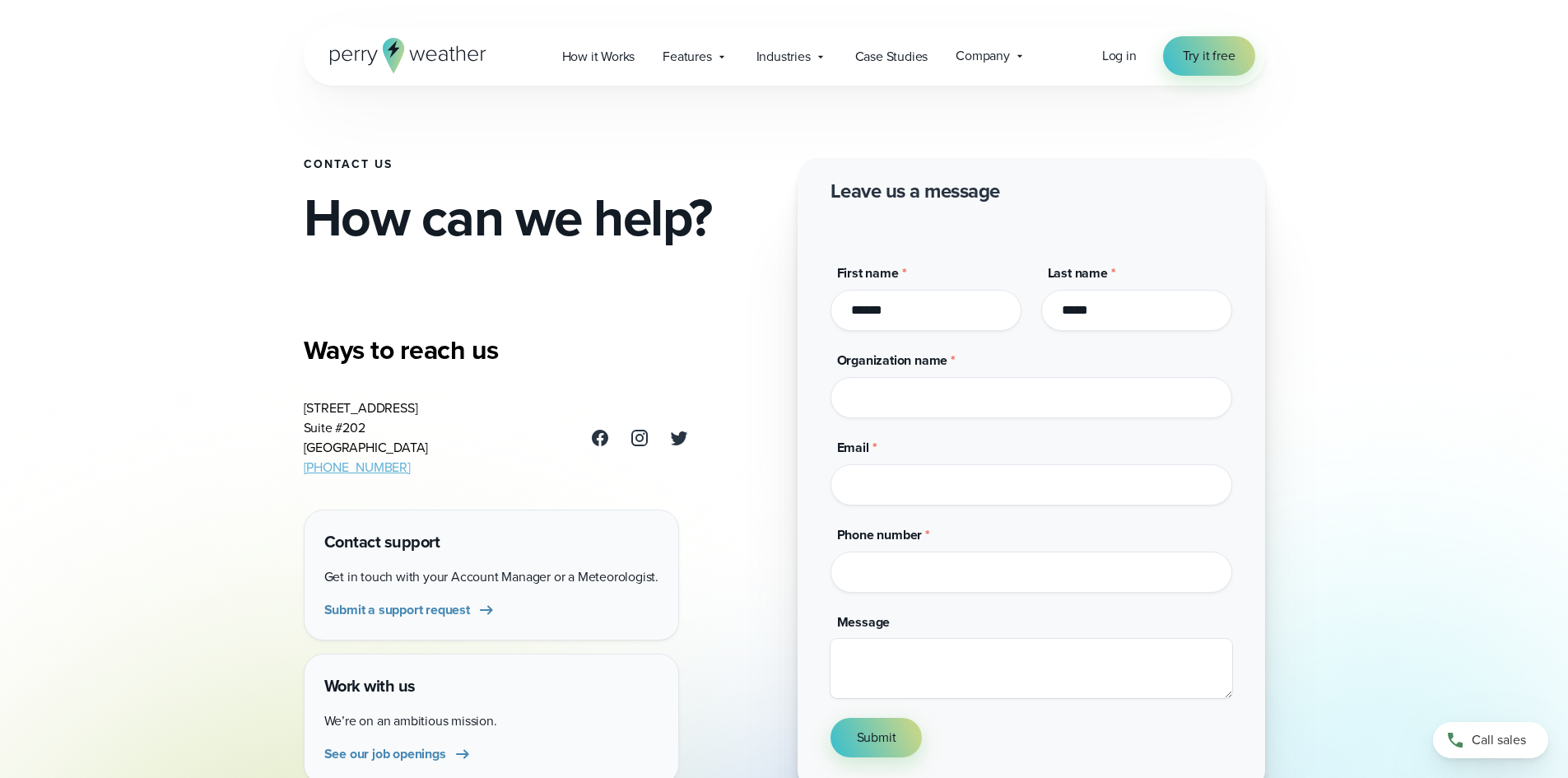
click at [881, 407] on input "Organization name *" at bounding box center [1031, 397] width 402 height 41
type input "**********"
click at [868, 483] on input "Email *" at bounding box center [1031, 484] width 402 height 41
type input "**********"
click at [894, 576] on input "Phone number *" at bounding box center [1031, 572] width 402 height 41
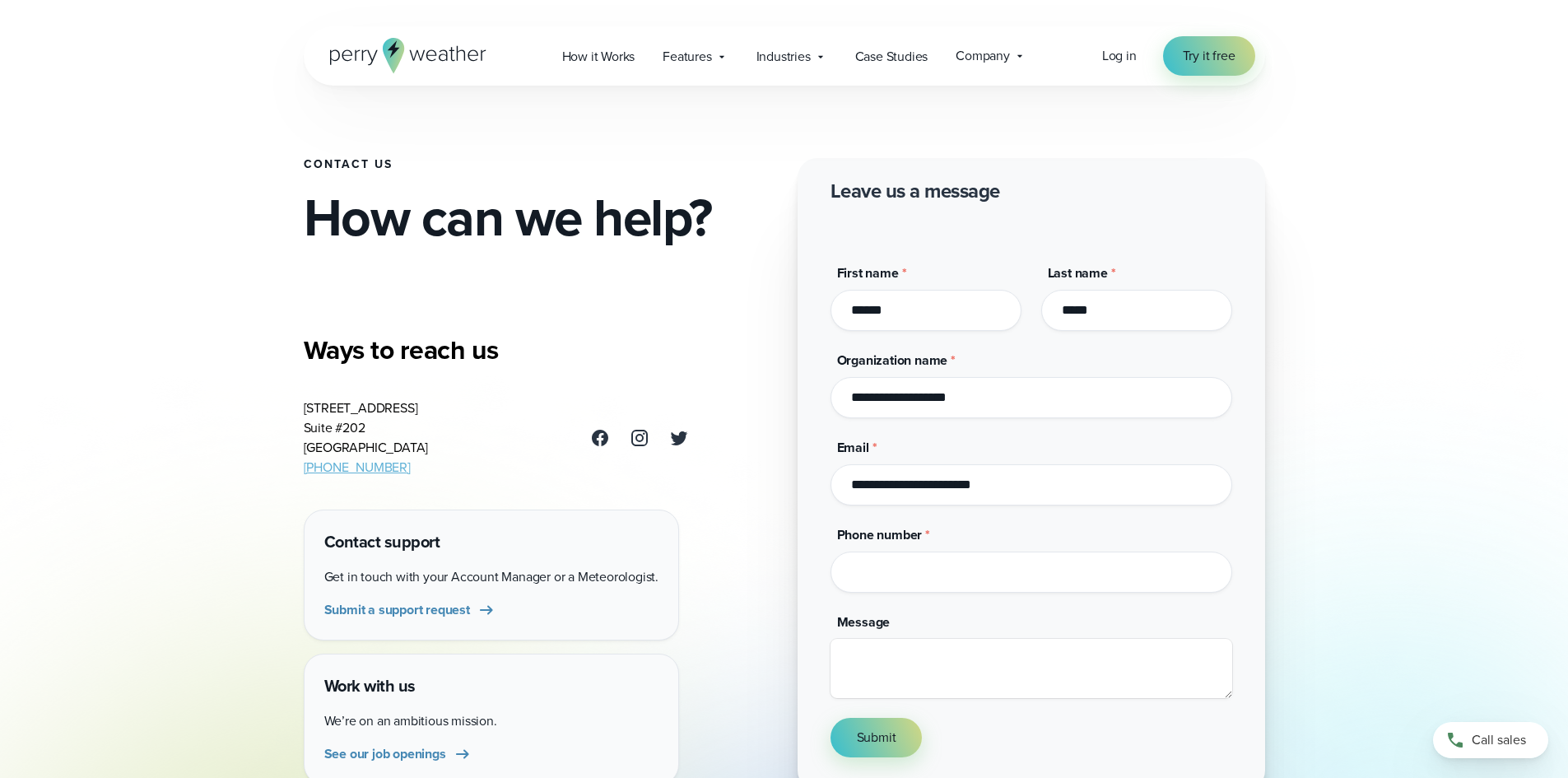
type input "**********"
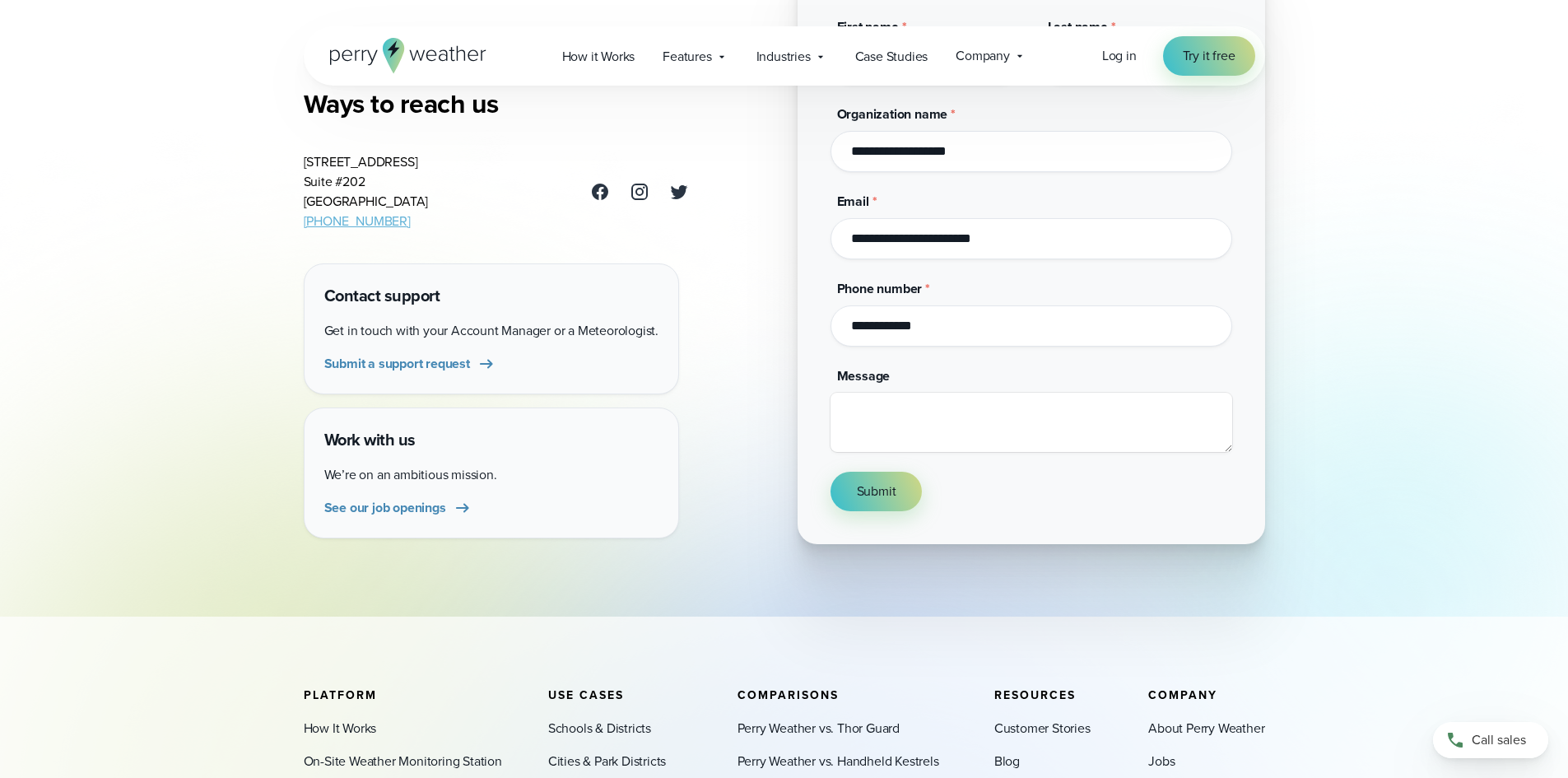
scroll to position [248, 0]
click at [865, 418] on textarea "Message" at bounding box center [1031, 421] width 402 height 59
type textarea "**********"
click at [869, 493] on span "Submit" at bounding box center [877, 491] width 40 height 20
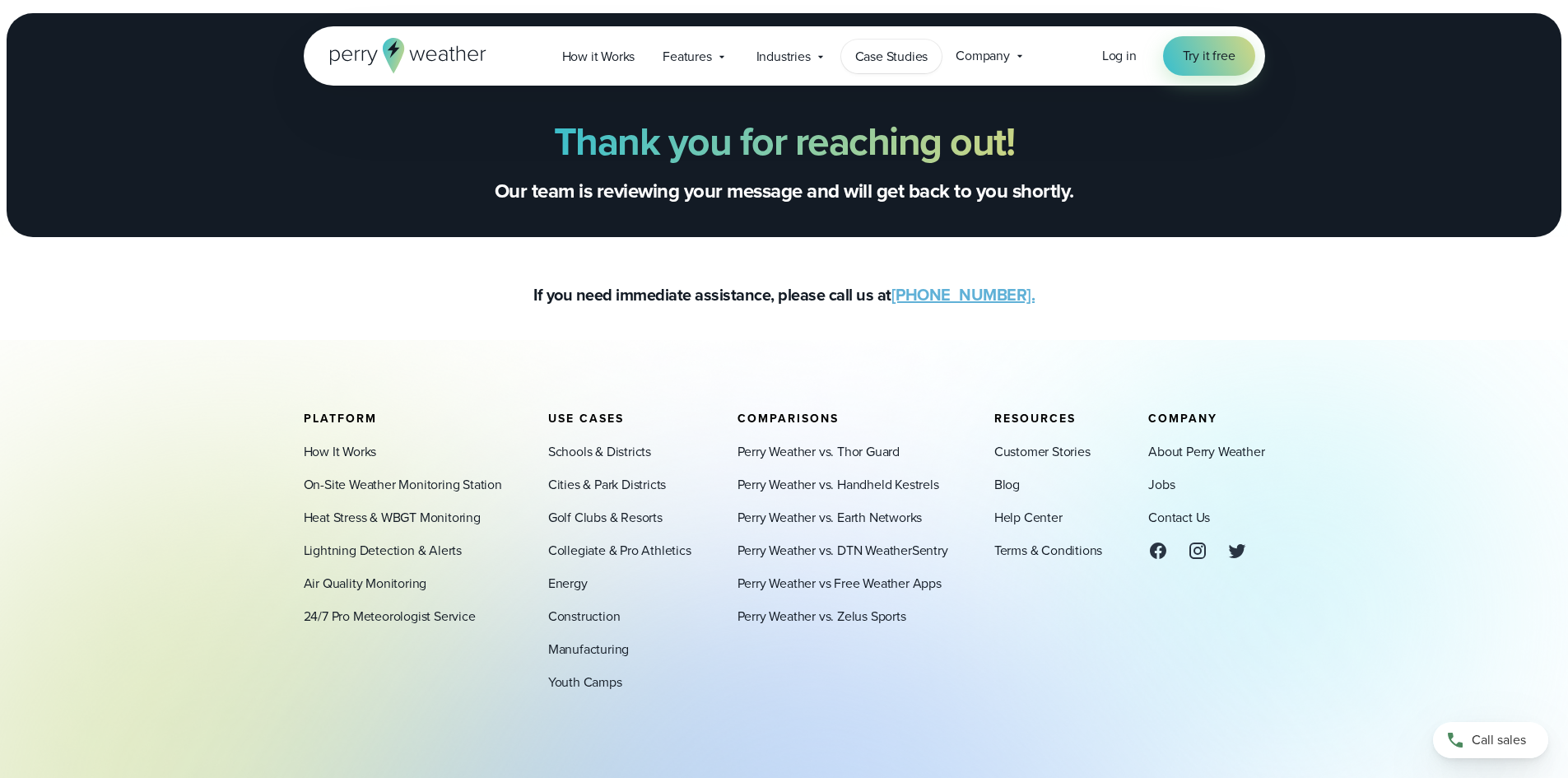
click at [899, 53] on span "Case Studies" at bounding box center [892, 57] width 73 height 20
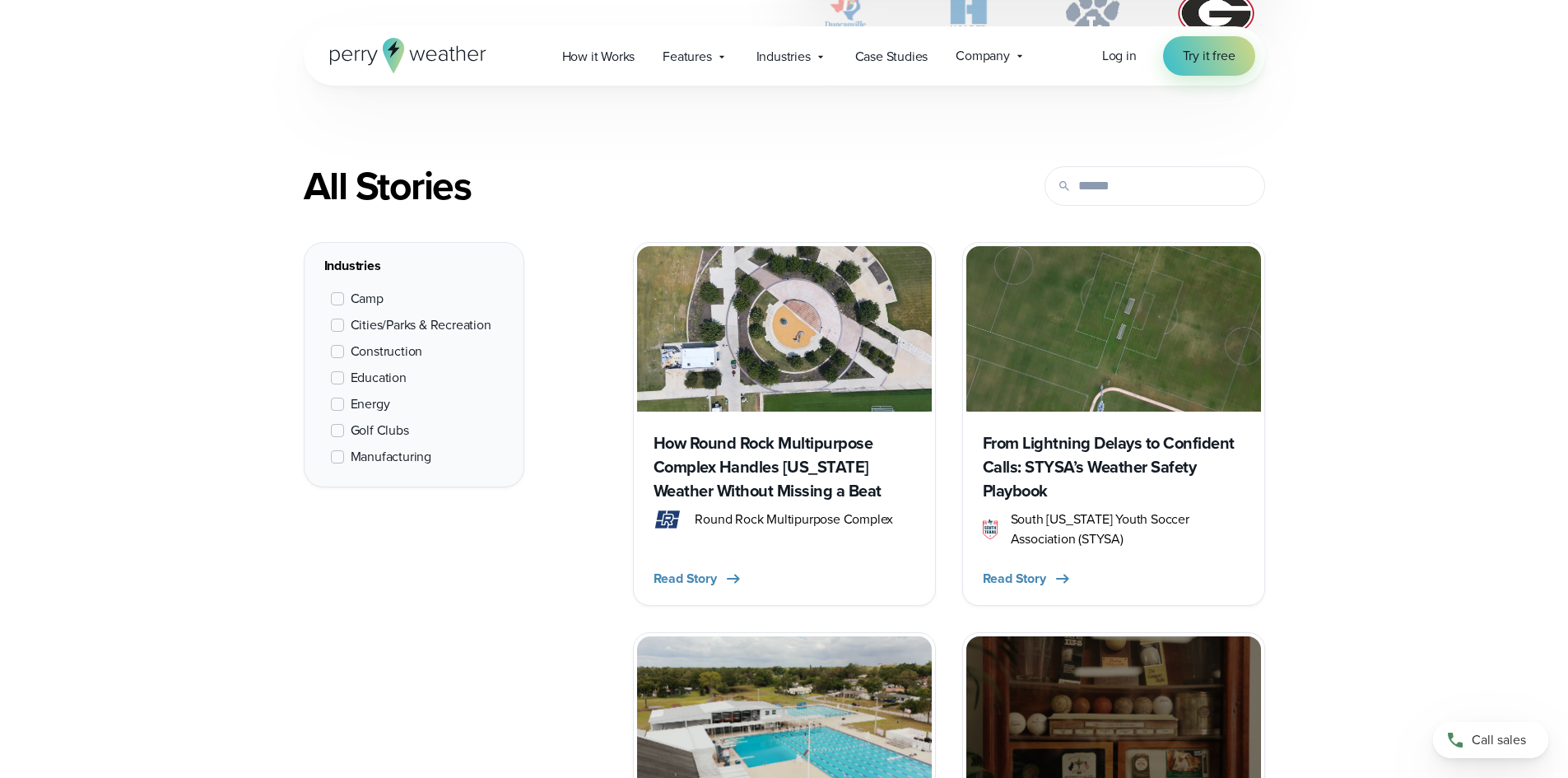
scroll to position [577, 0]
